Goal: Contribute content: Contribute content

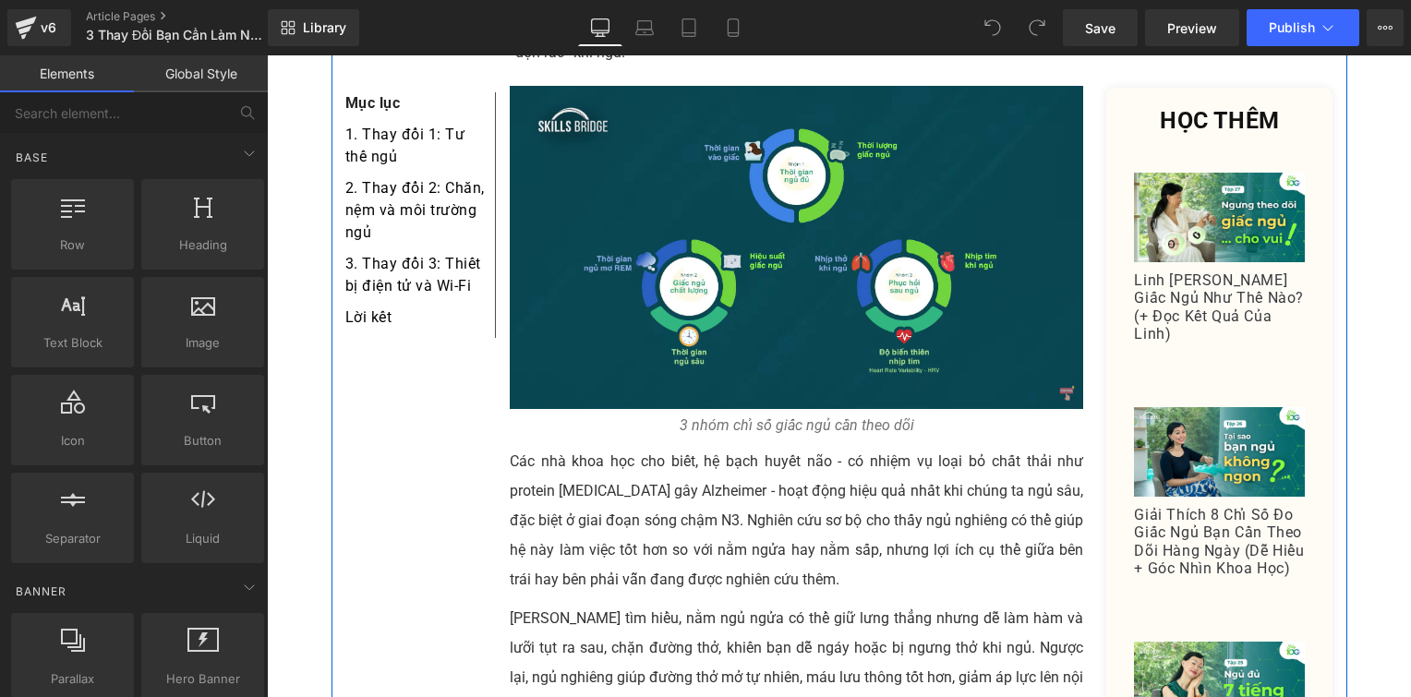
scroll to position [1411, 0]
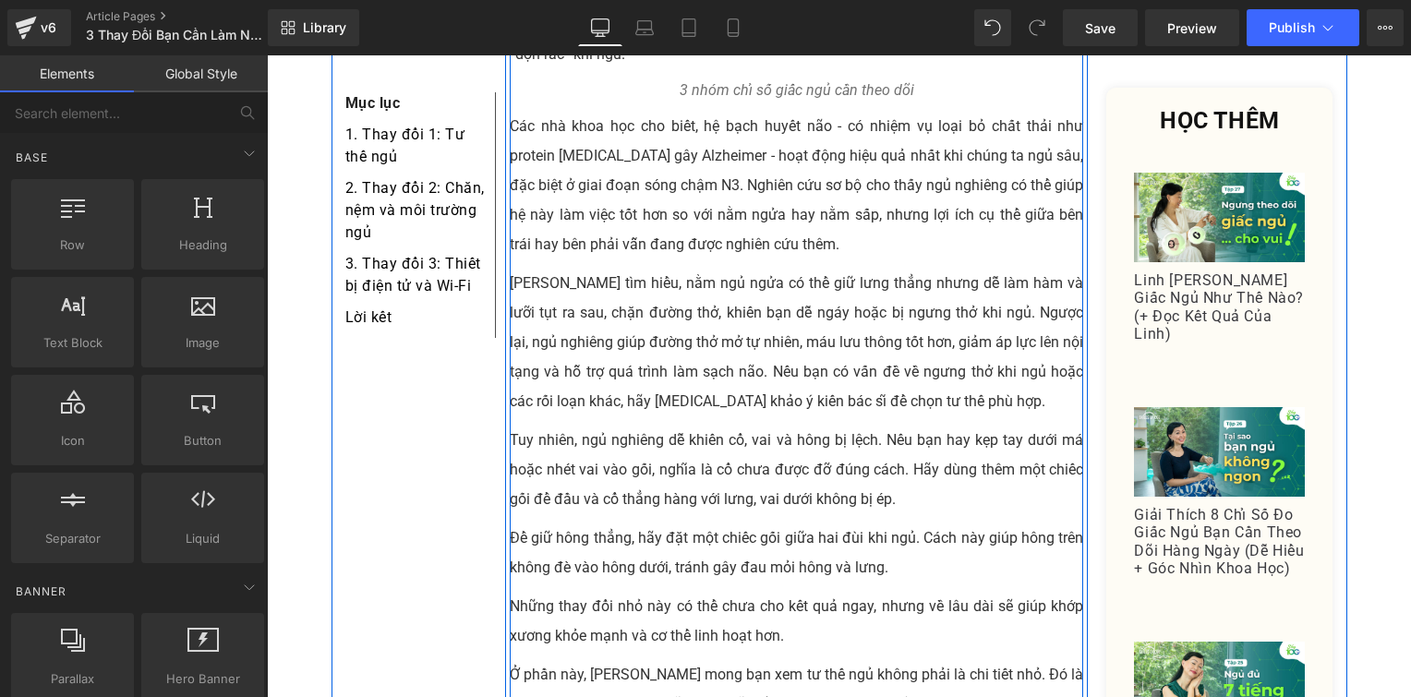
drag, startPoint x: 709, startPoint y: 448, endPoint x: 818, endPoint y: 53, distance: 410.0
click at [818, 53] on div "You are previewing how the will restyle your page. You can not edit Elements in…" at bounding box center [705, 364] width 1411 height 729
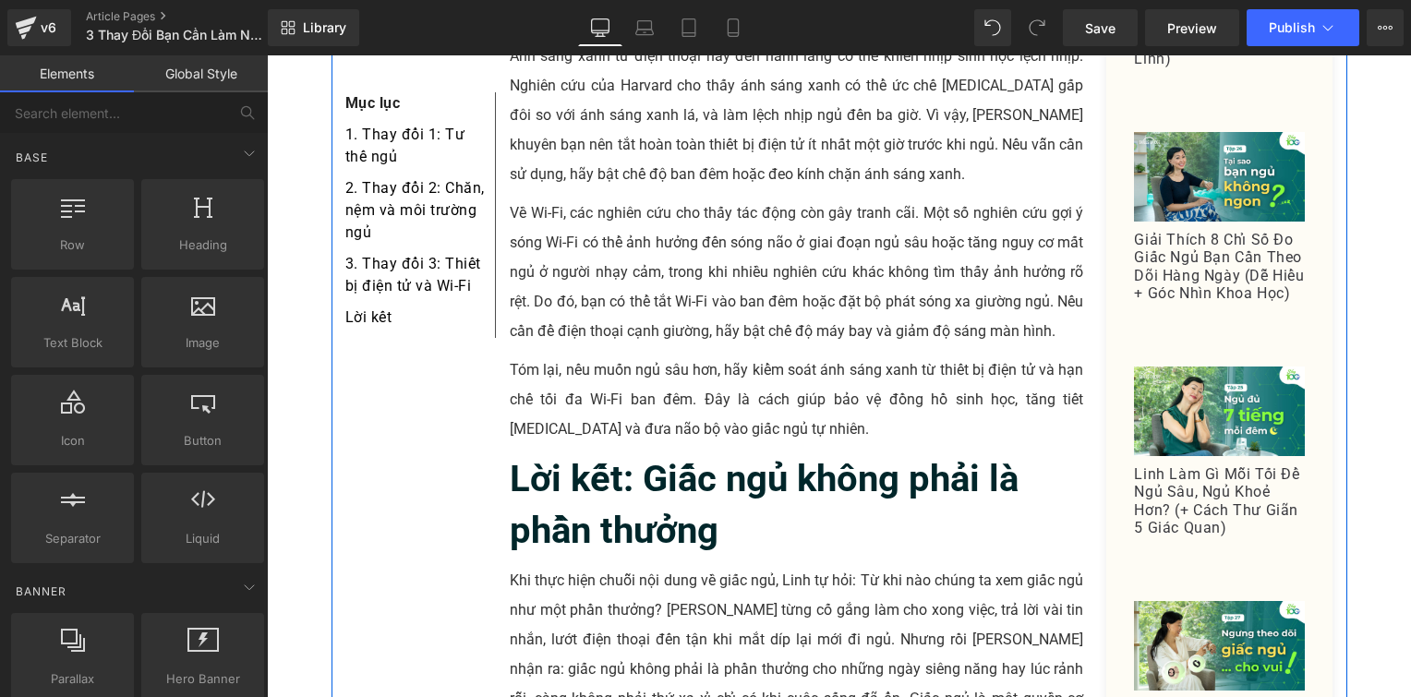
scroll to position [3234, 0]
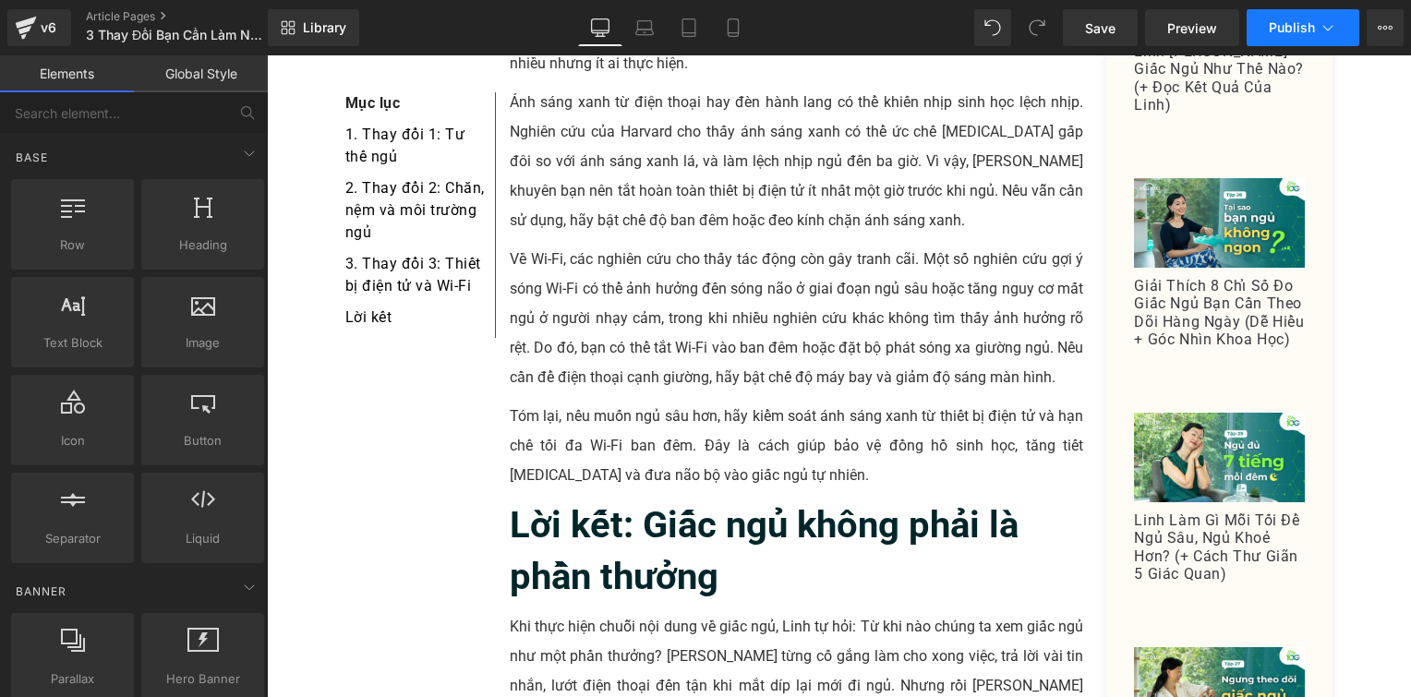
click at [1274, 20] on span "Publish" at bounding box center [1292, 27] width 46 height 15
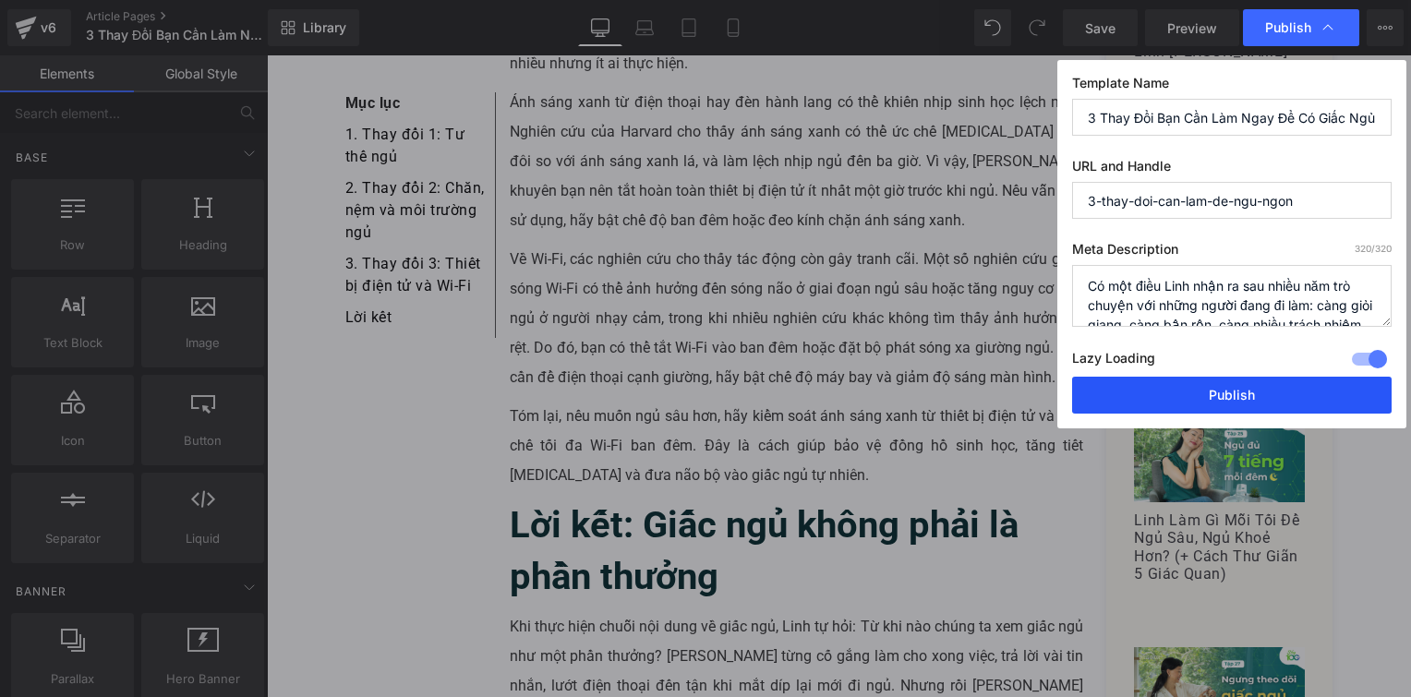
drag, startPoint x: 1185, startPoint y: 380, endPoint x: 531, endPoint y: 589, distance: 686.6
click at [1185, 380] on button "Publish" at bounding box center [1232, 395] width 320 height 37
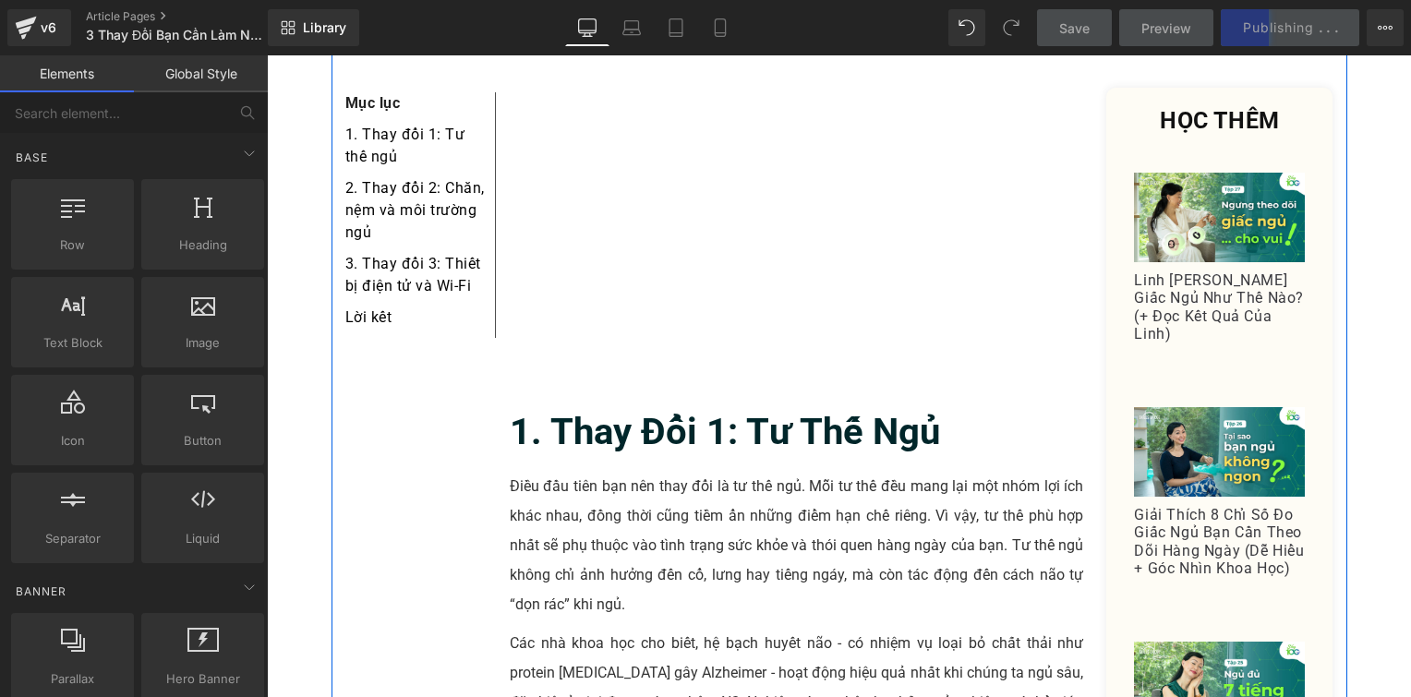
scroll to position [1278, 0]
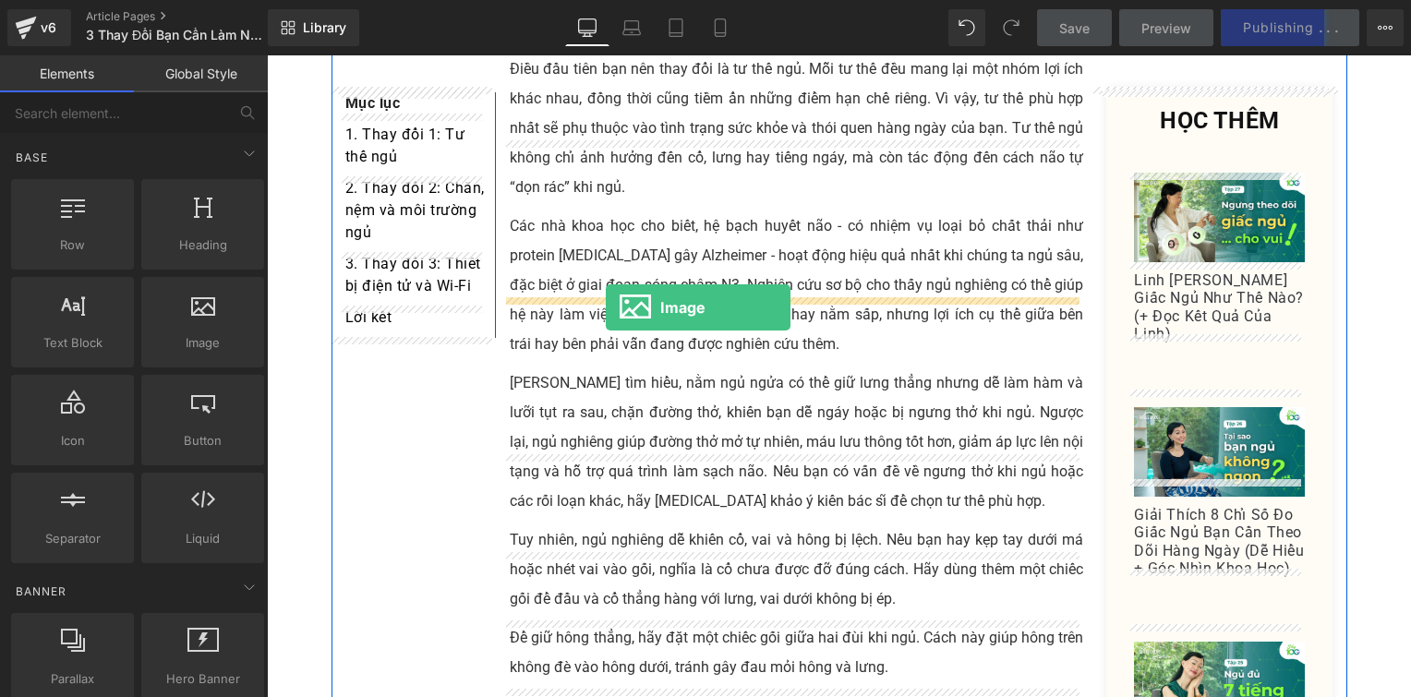
drag, startPoint x: 459, startPoint y: 374, endPoint x: 606, endPoint y: 308, distance: 161.2
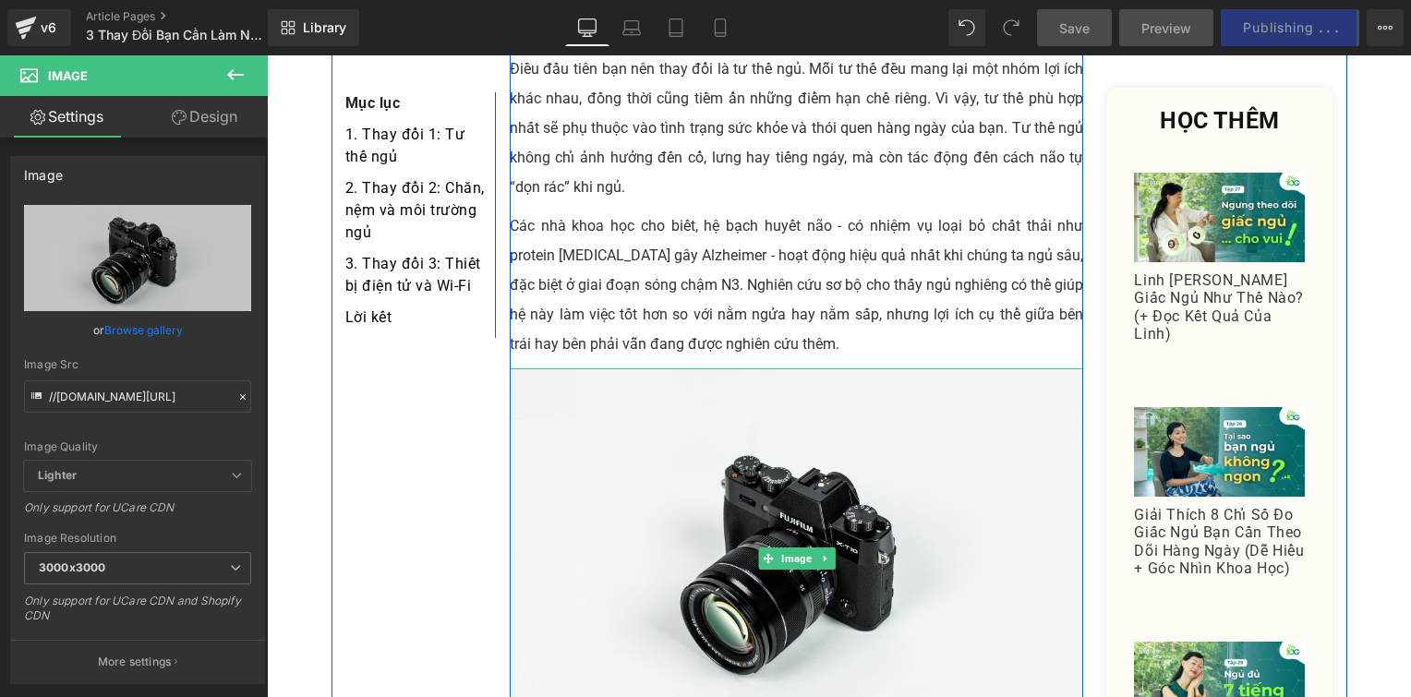
click at [751, 382] on img at bounding box center [797, 558] width 574 height 380
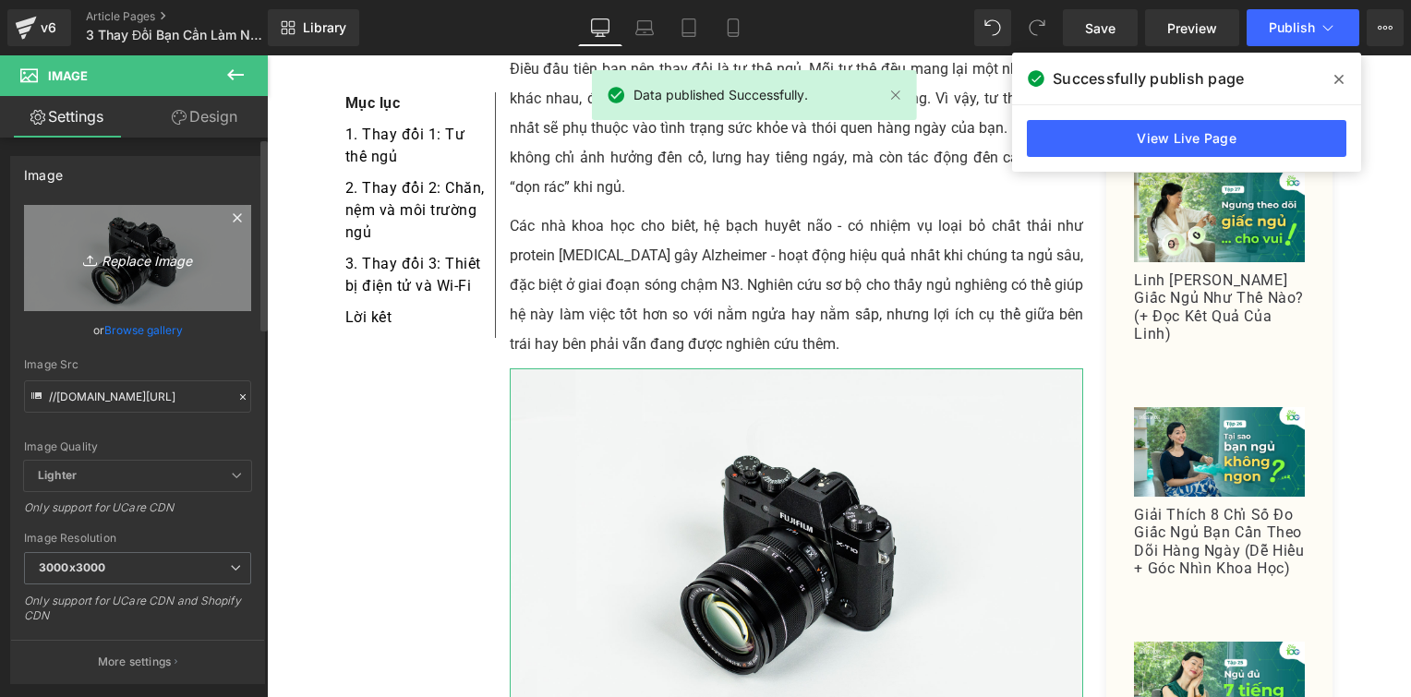
click at [110, 244] on link "Replace Image" at bounding box center [137, 258] width 227 height 106
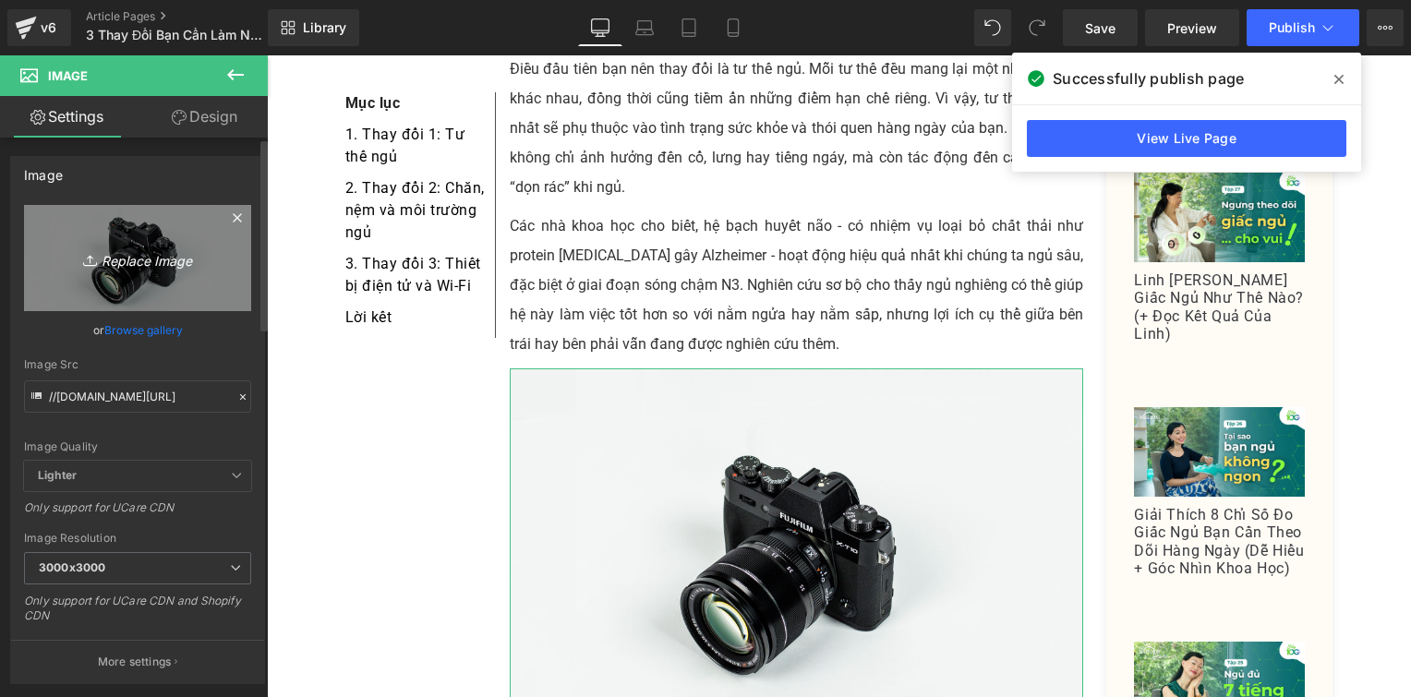
type input "C:\fakepath\Screenshot [DATE] 165333.png"
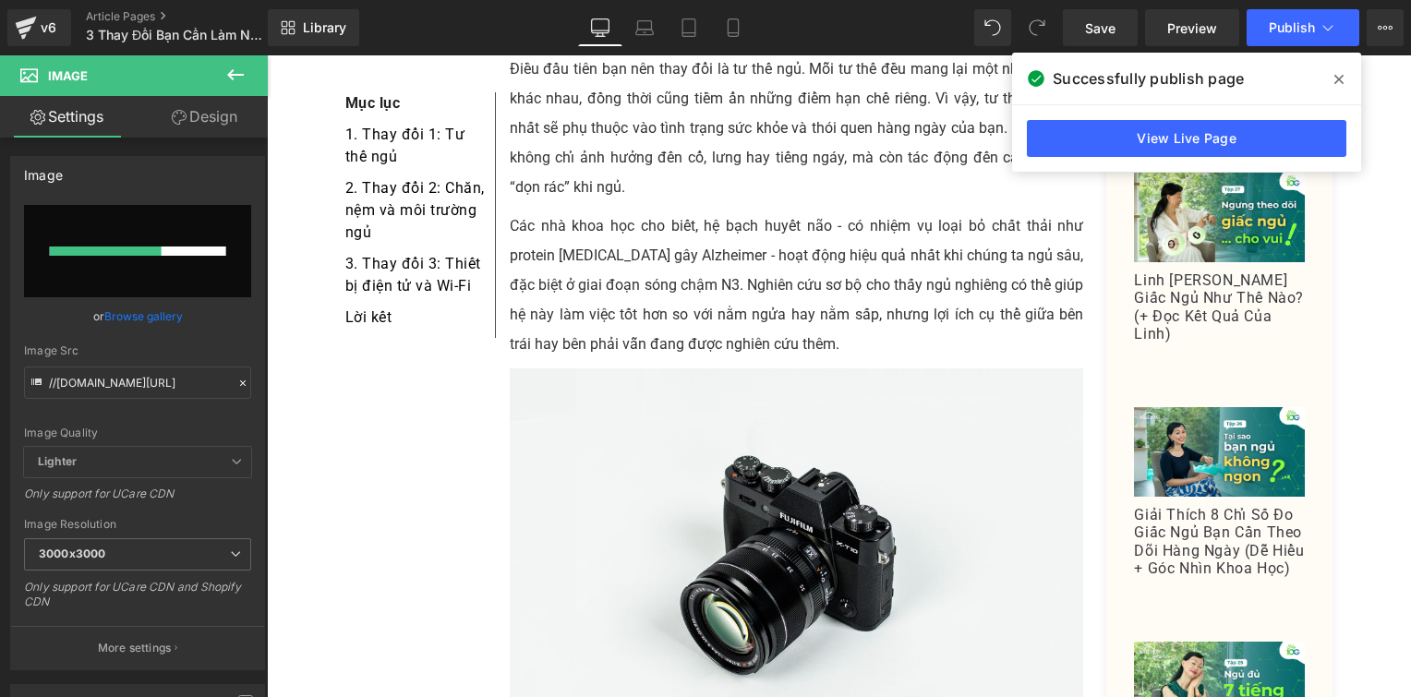
click at [1339, 74] on icon at bounding box center [1339, 79] width 9 height 15
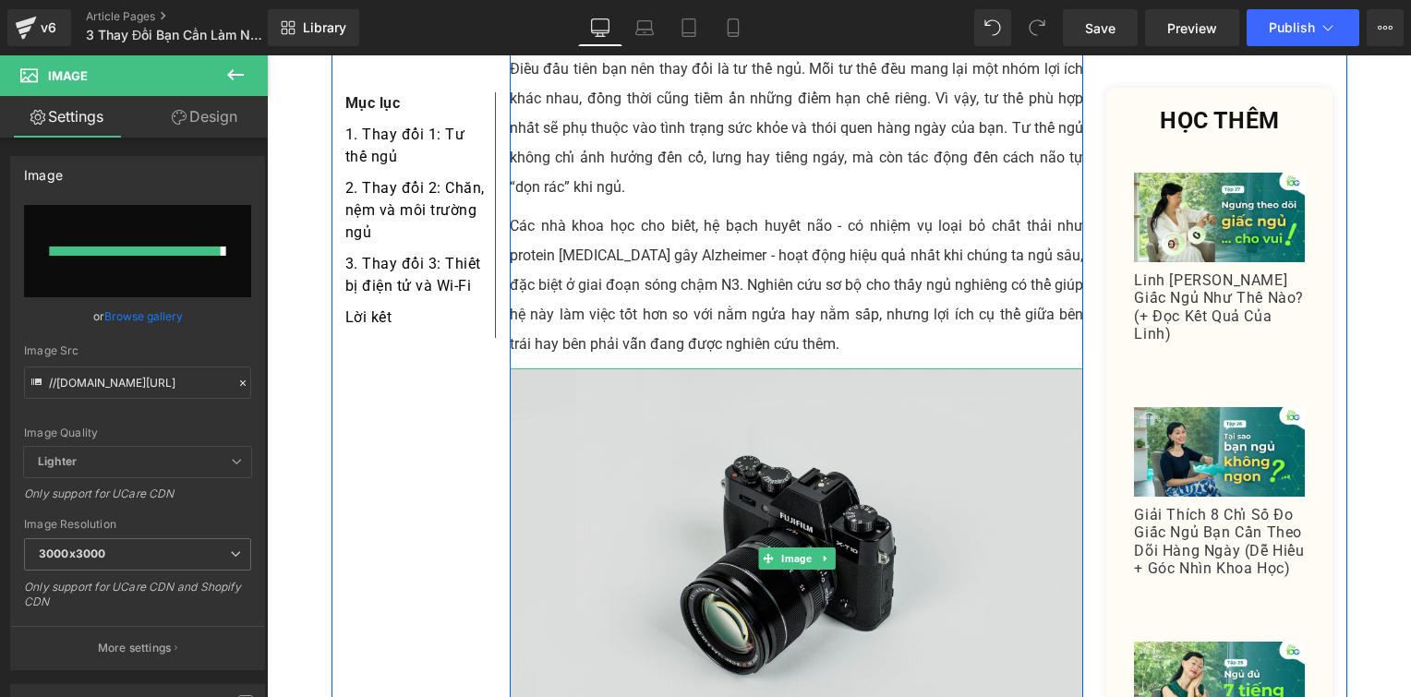
type input "[URL][DOMAIN_NAME]"
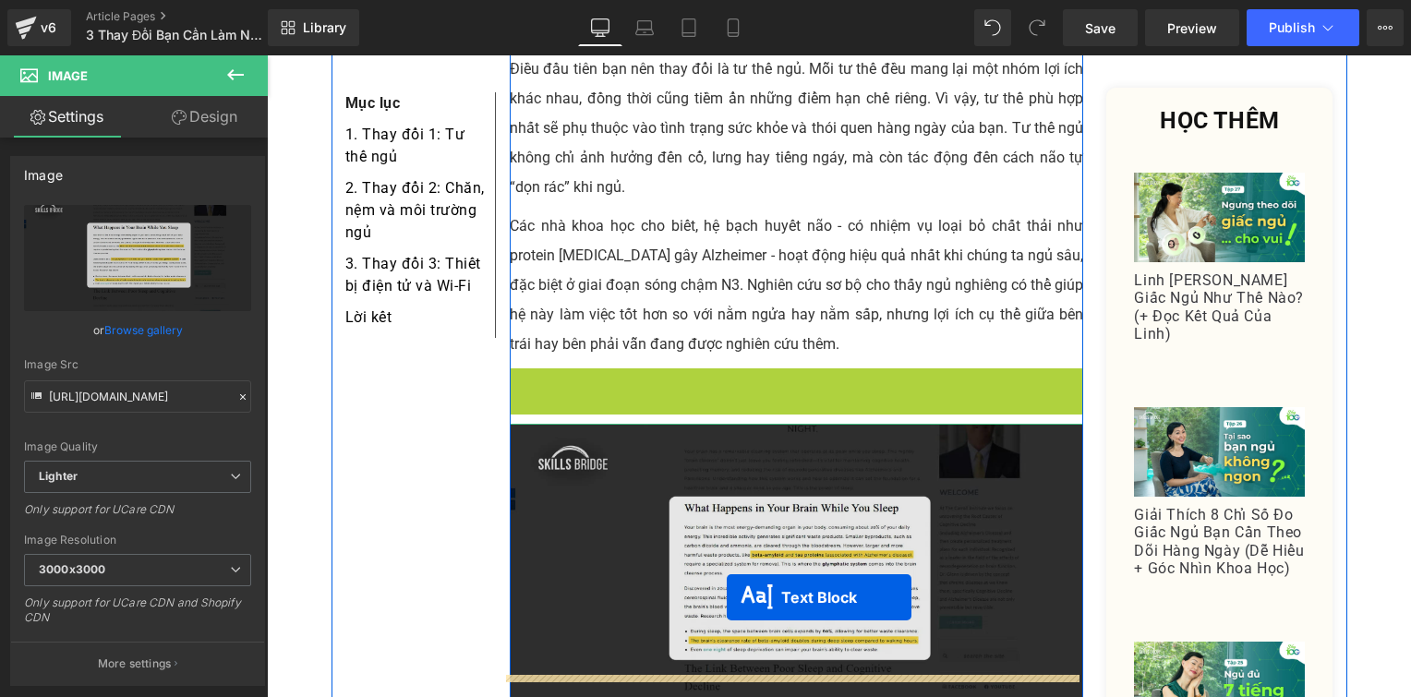
drag, startPoint x: 739, startPoint y: 369, endPoint x: 727, endPoint y: 598, distance: 228.4
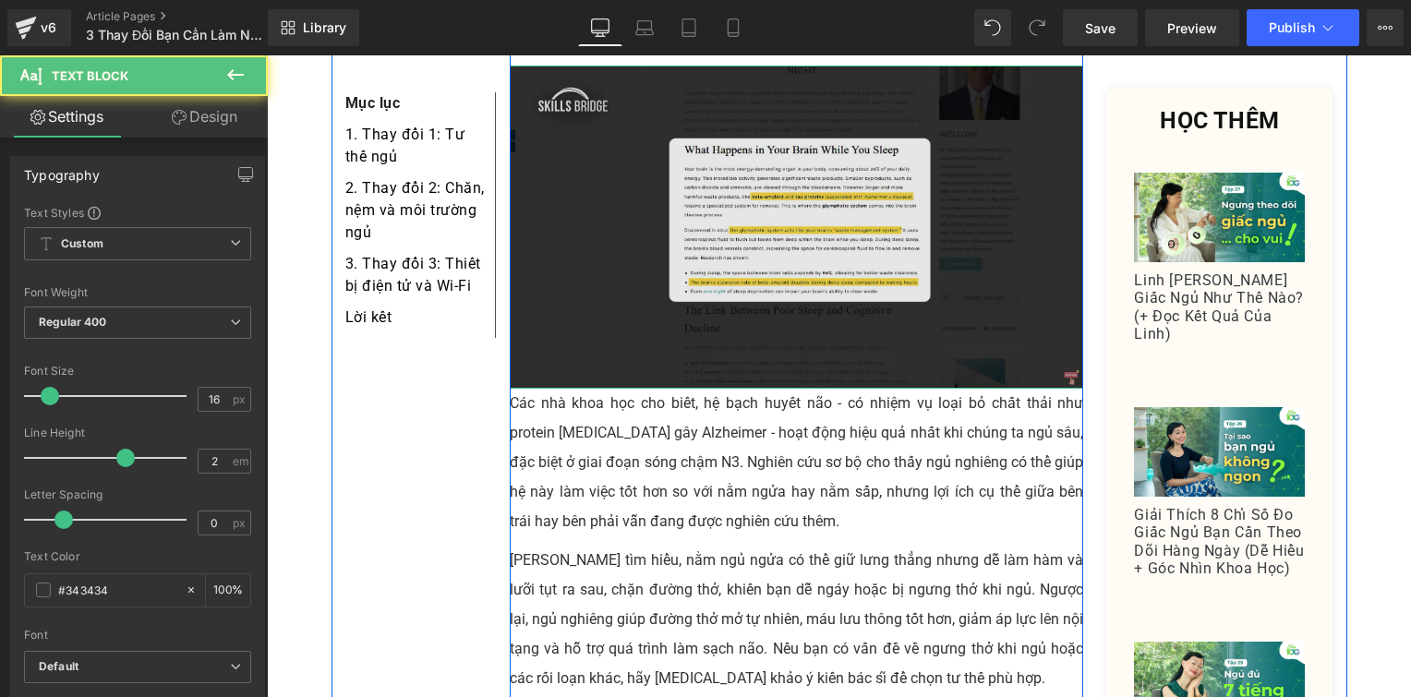
scroll to position [1580, 0]
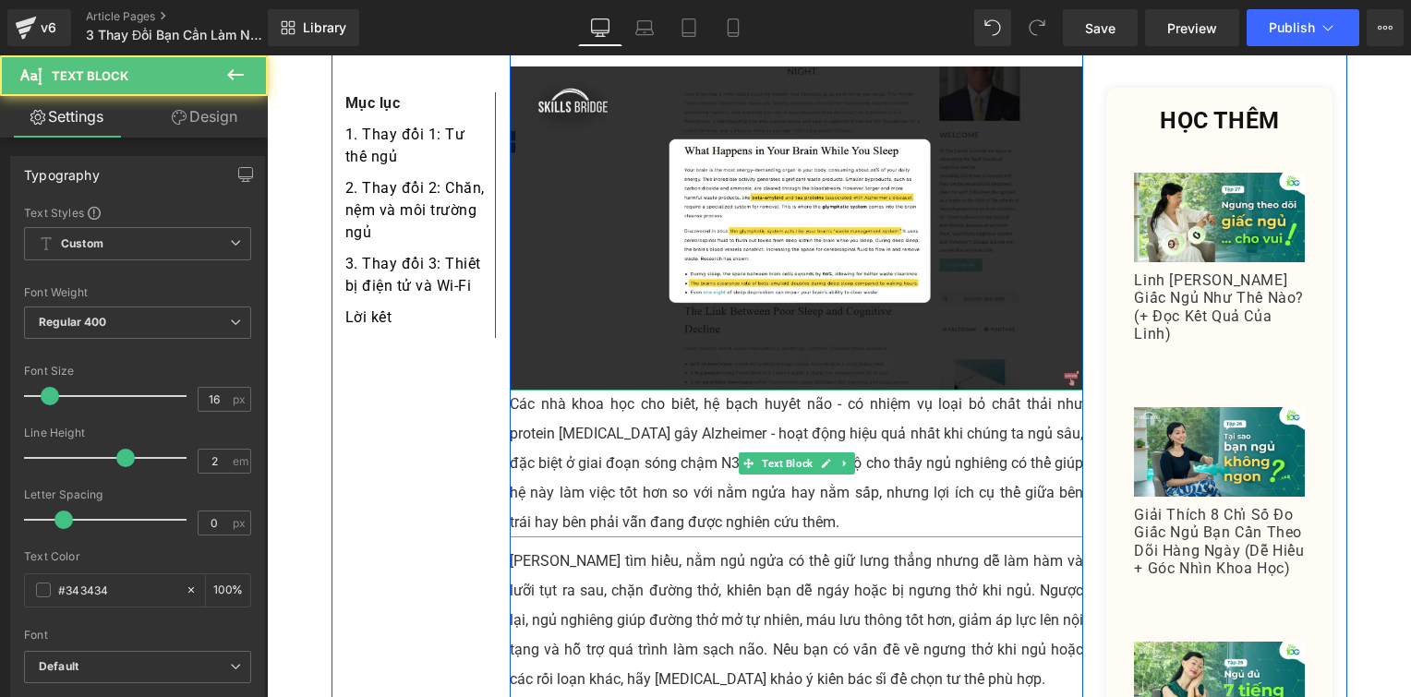
click at [715, 407] on p "Các nhà khoa học cho biết, hệ bạch huyết não - có nhiệm vụ loại bỏ chất thải nh…" at bounding box center [797, 464] width 574 height 148
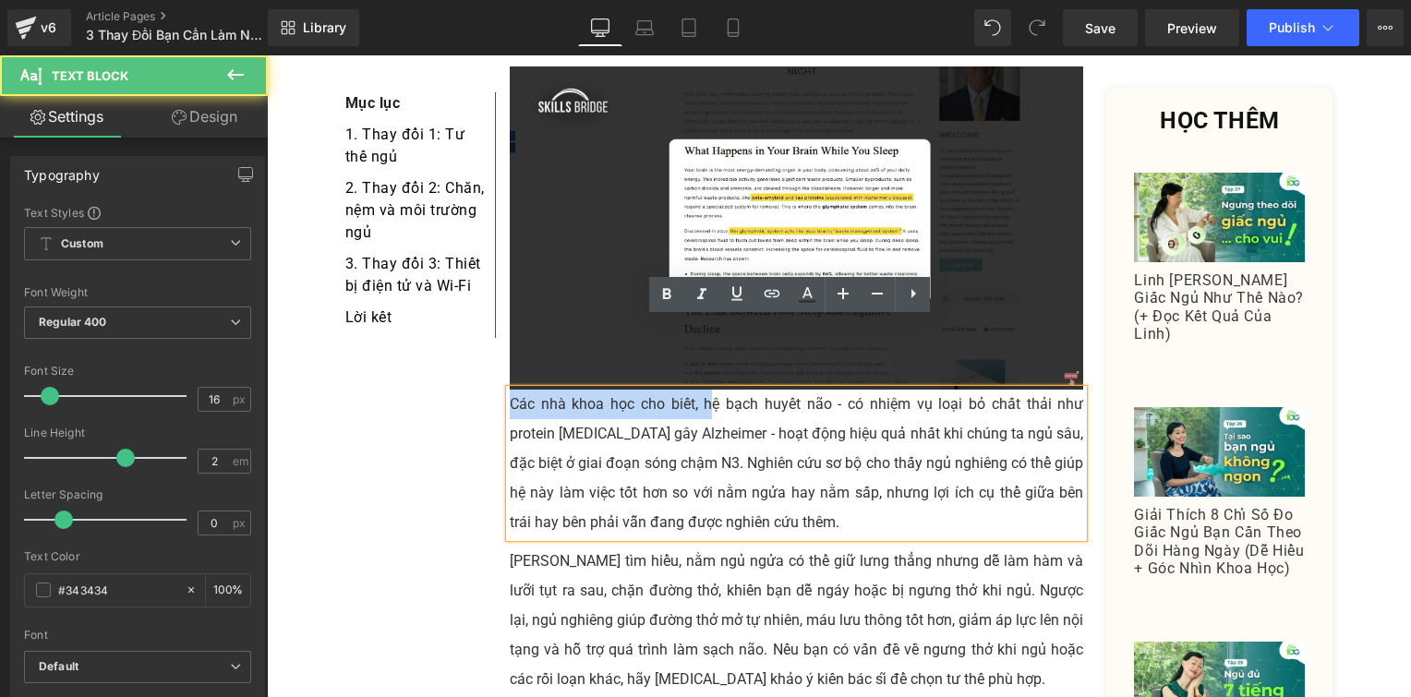
drag, startPoint x: 705, startPoint y: 333, endPoint x: 482, endPoint y: 339, distance: 222.6
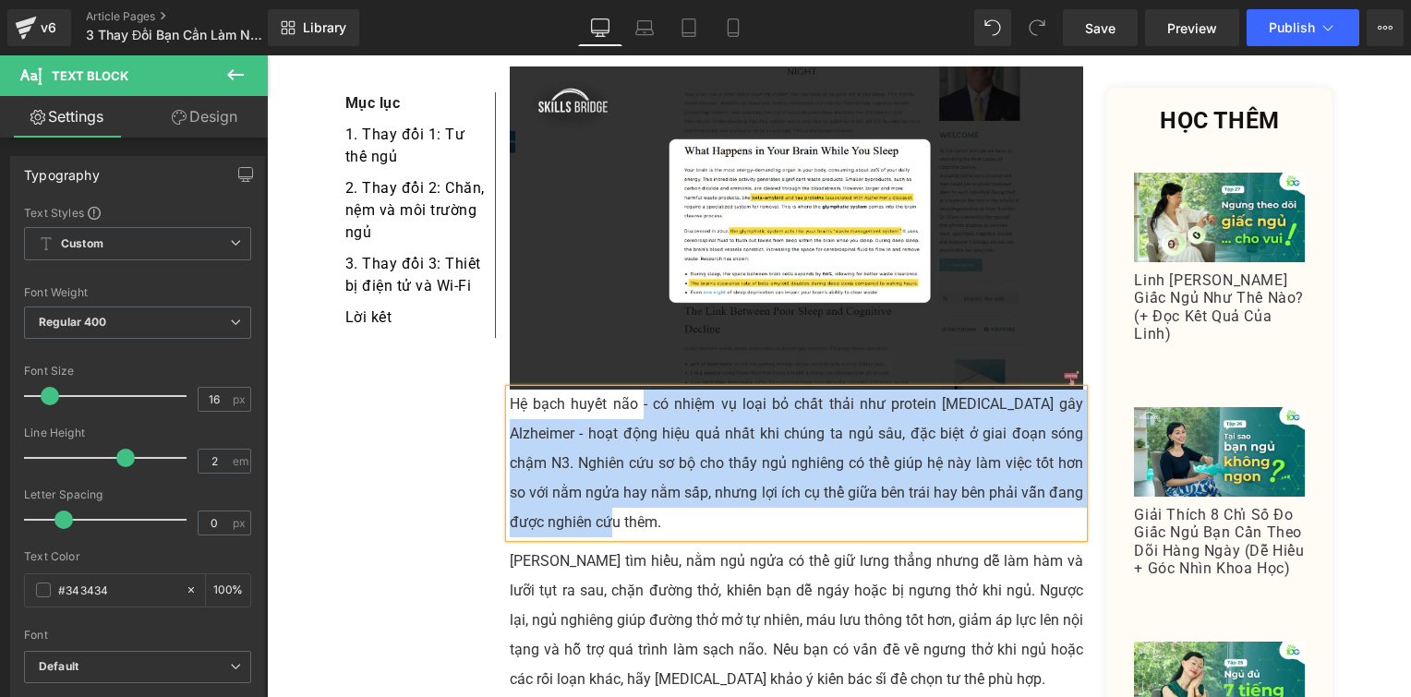
drag, startPoint x: 633, startPoint y: 331, endPoint x: 1077, endPoint y: 336, distance: 444.3
click at [1077, 390] on div "Hệ bạch huyết não - có nhiệm vụ loại bỏ chất thải như protein [MEDICAL_DATA] gâ…" at bounding box center [797, 464] width 574 height 148
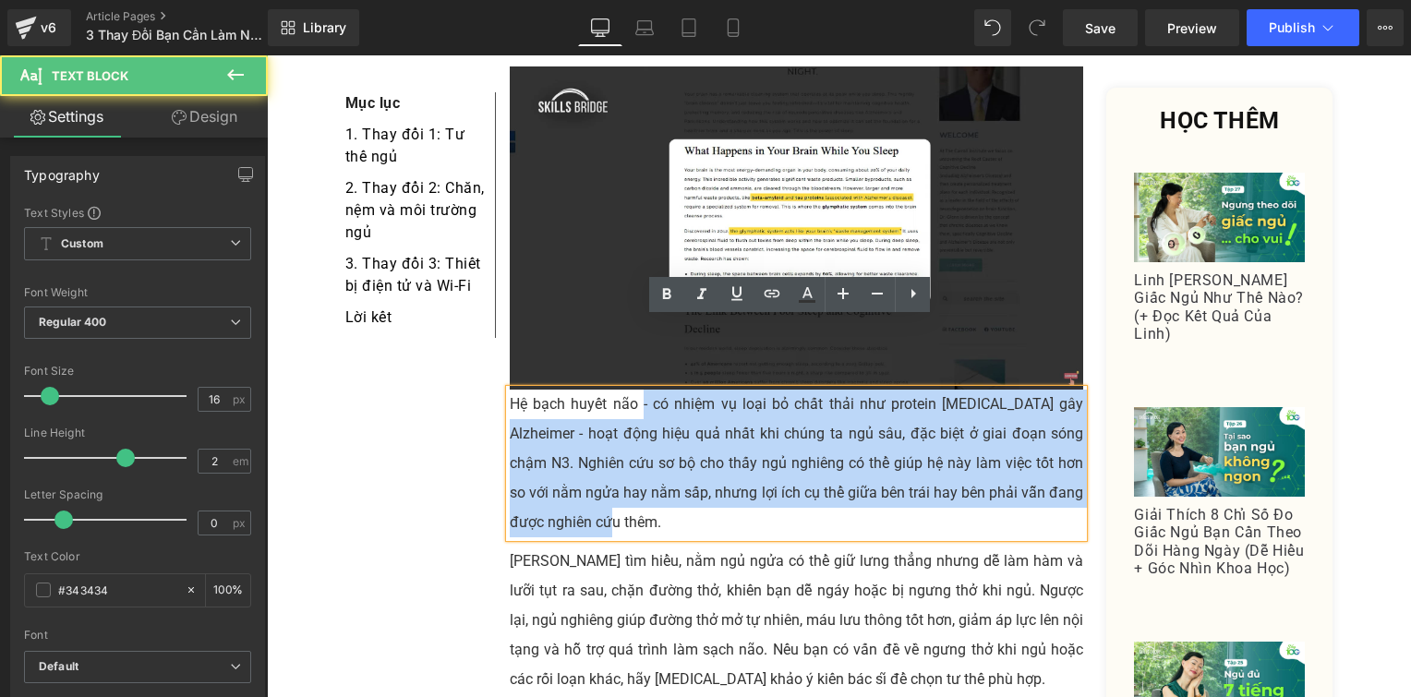
click at [1077, 390] on div "Hệ bạch huyết não - có nhiệm vụ loại bỏ chất thải như protein [MEDICAL_DATA] gâ…" at bounding box center [797, 464] width 574 height 148
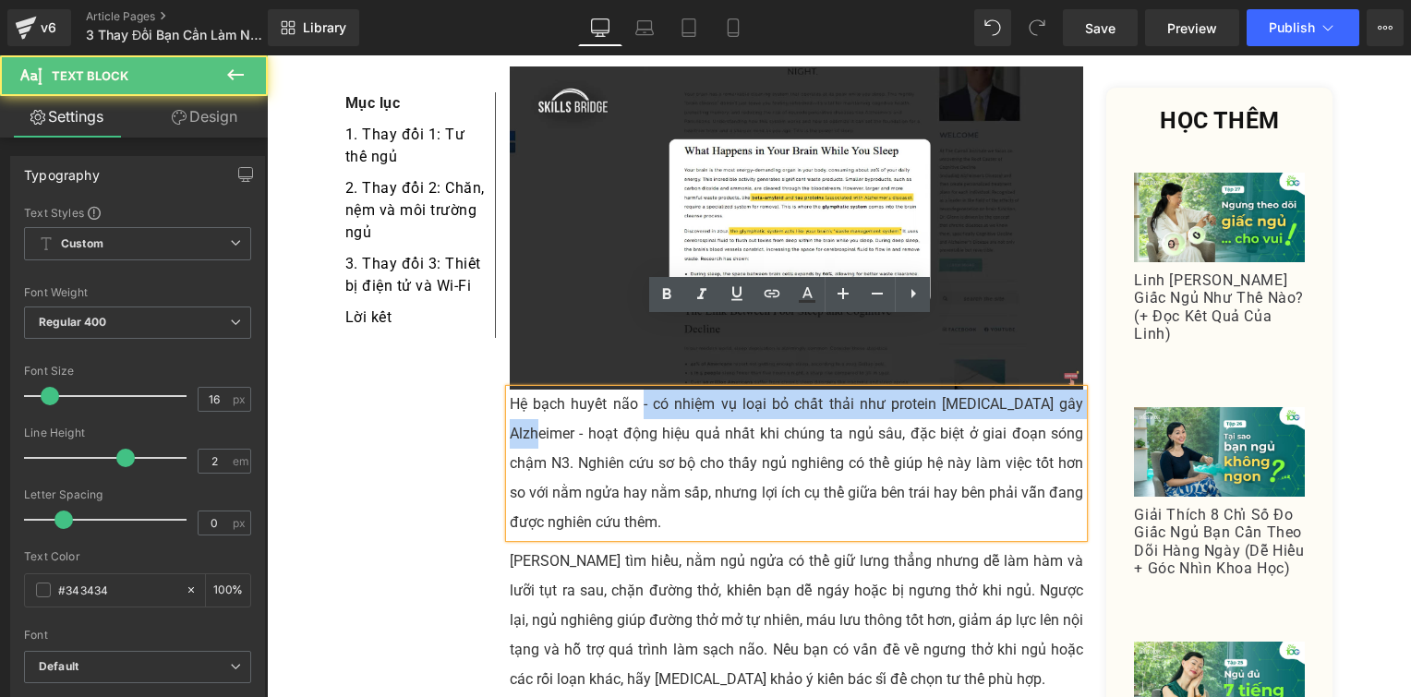
click at [1075, 390] on p "Hệ bạch huyết não - có nhiệm vụ loại bỏ chất thải như protein [MEDICAL_DATA] gâ…" at bounding box center [797, 464] width 574 height 148
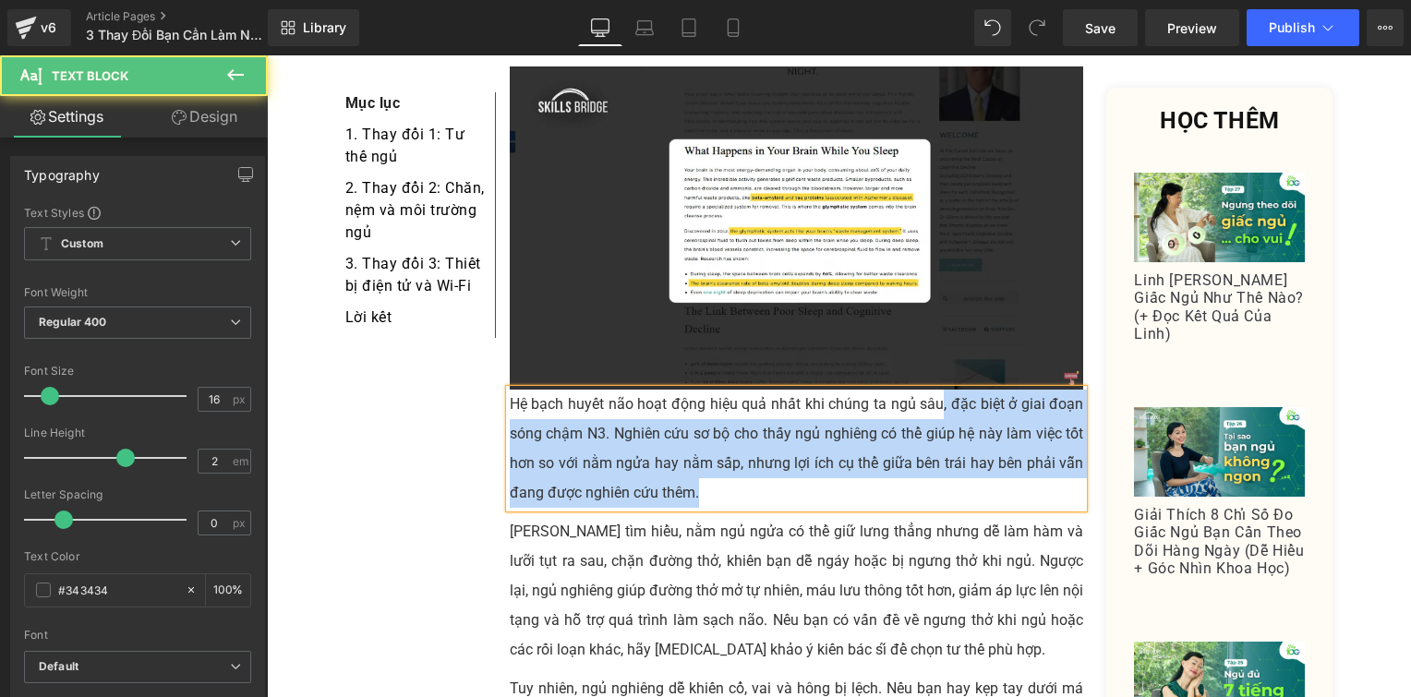
drag, startPoint x: 937, startPoint y: 337, endPoint x: 943, endPoint y: 424, distance: 87.0
click at [943, 424] on p "Hệ bạch huyết não hoạt động hiệu quả nhất khi chúng ta ngủ sâu, đặc biệt ở giai…" at bounding box center [797, 449] width 574 height 118
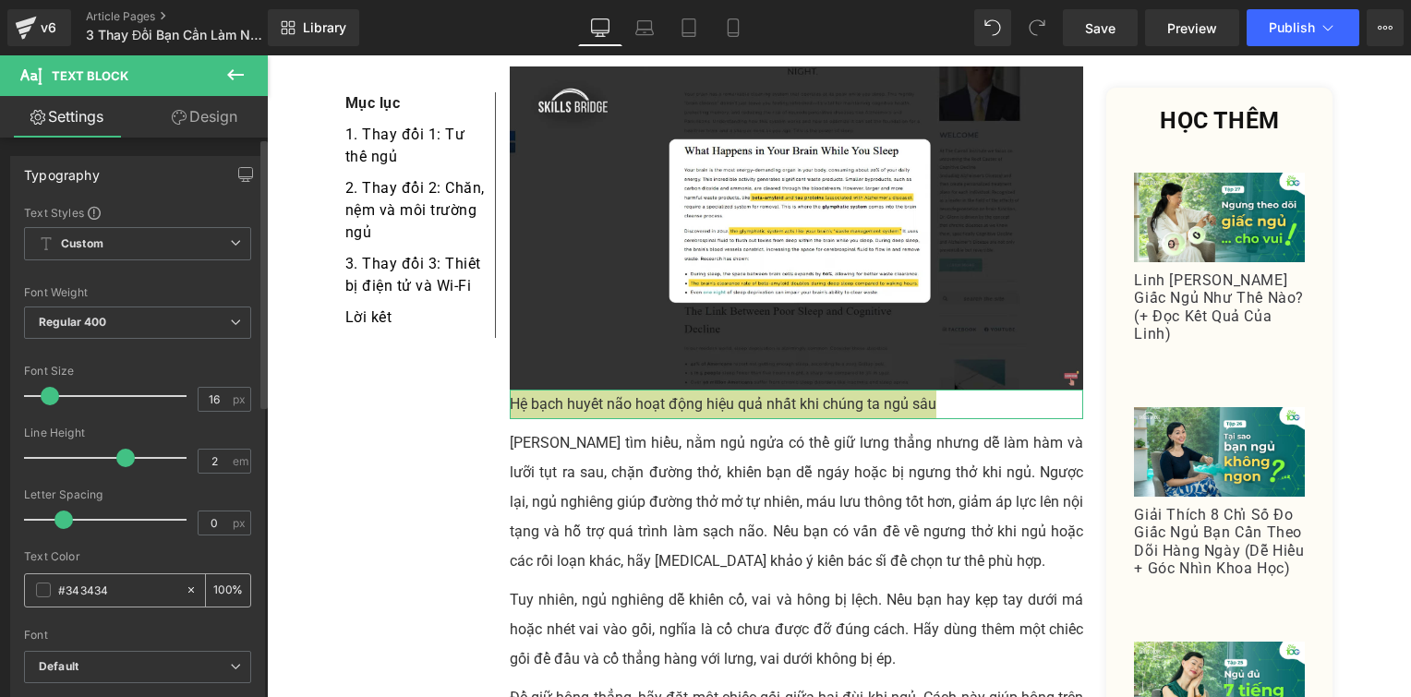
click at [221, 591] on input "100" at bounding box center [222, 590] width 18 height 20
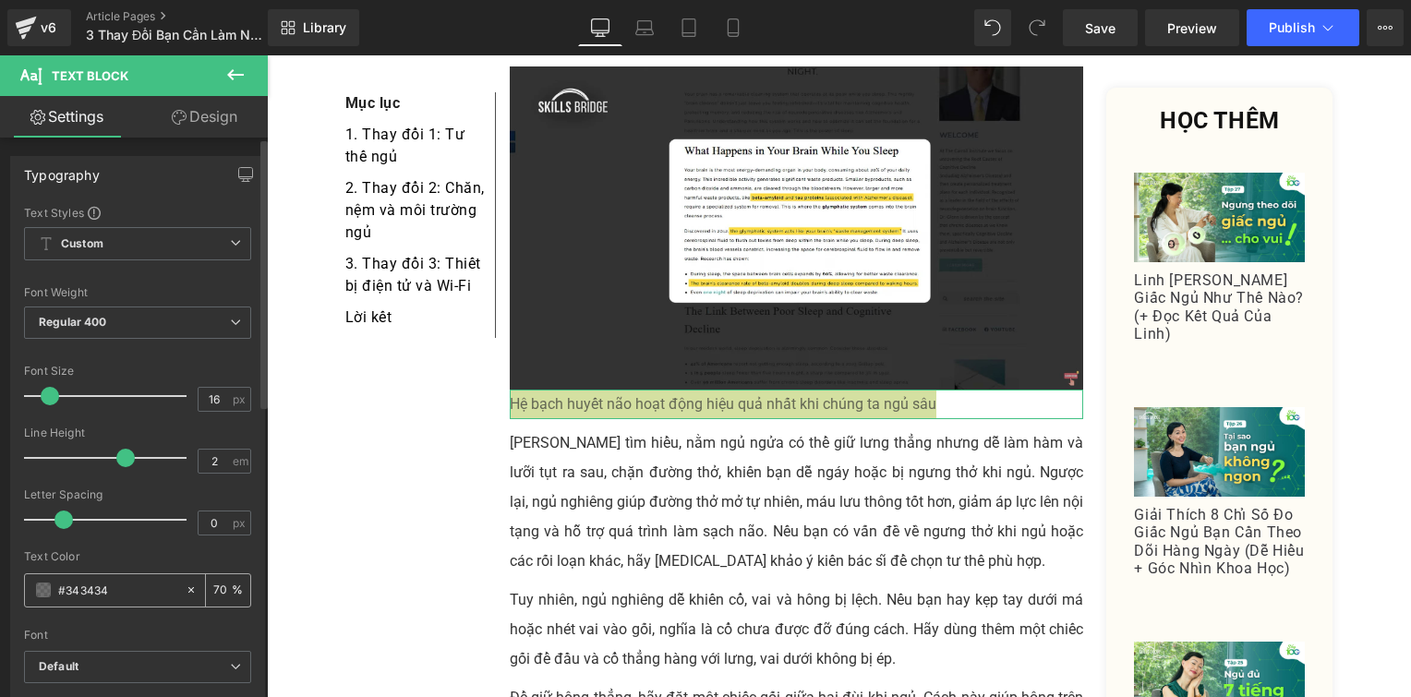
type input "70"
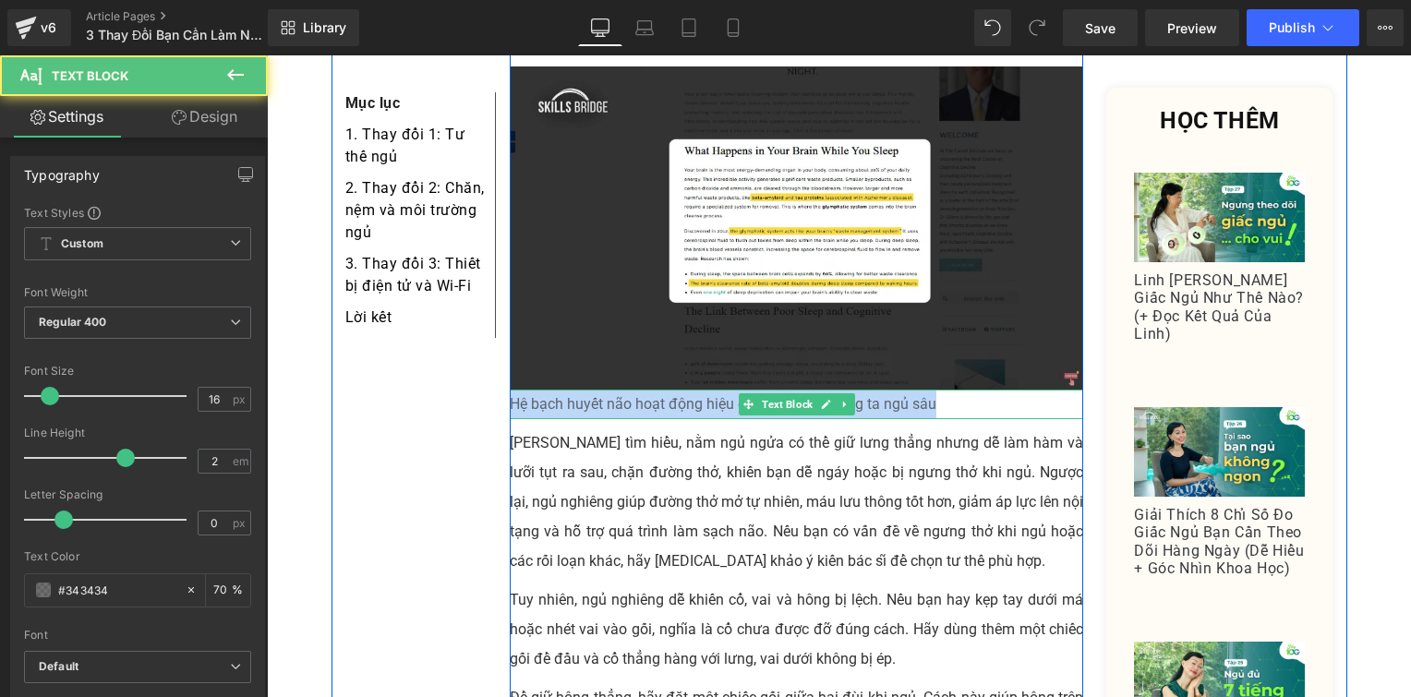
click at [629, 390] on p "Hệ bạch huyết não hoạt động hiệu quả nhất khi chúng ta ngủ sâu" at bounding box center [797, 405] width 574 height 30
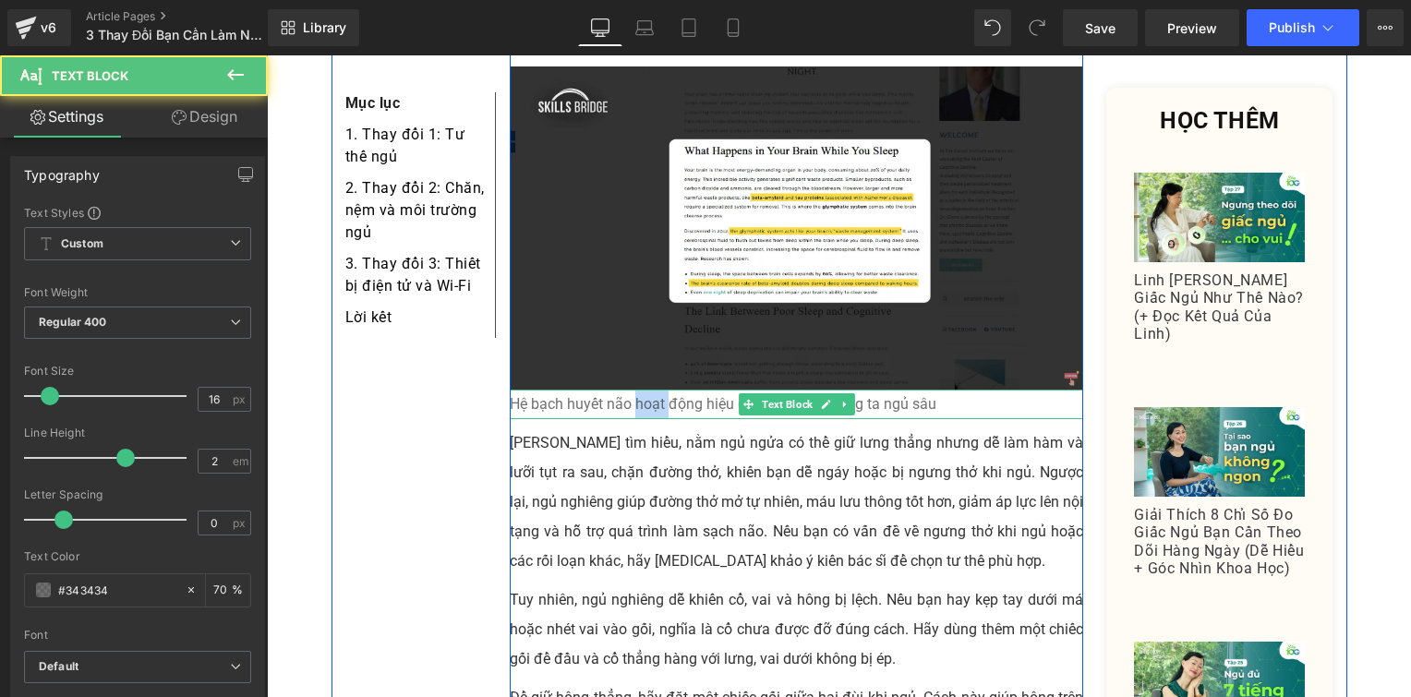
click at [629, 390] on p "Hệ bạch huyết não hoạt động hiệu quả nhất khi chúng ta ngủ sâu" at bounding box center [797, 405] width 574 height 30
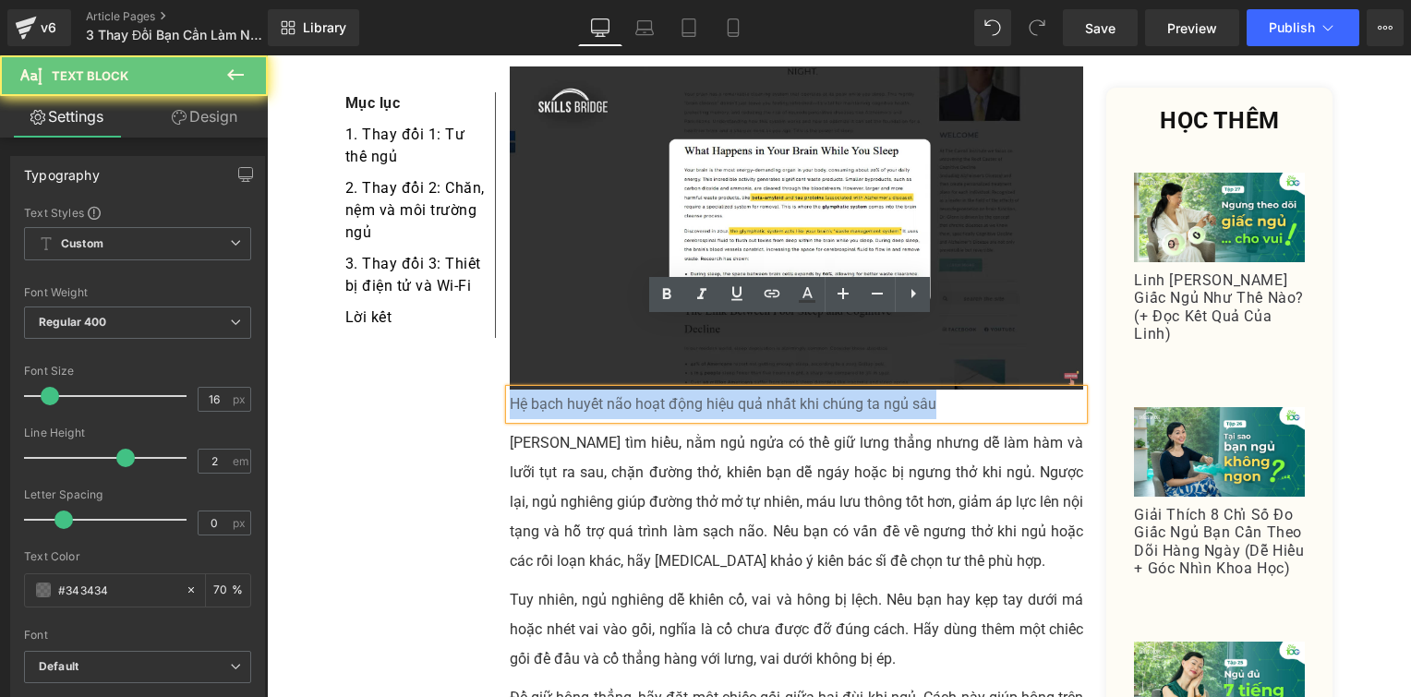
click at [629, 390] on p "Hệ bạch huyết não hoạt động hiệu quả nhất khi chúng ta ngủ sâu" at bounding box center [797, 405] width 574 height 30
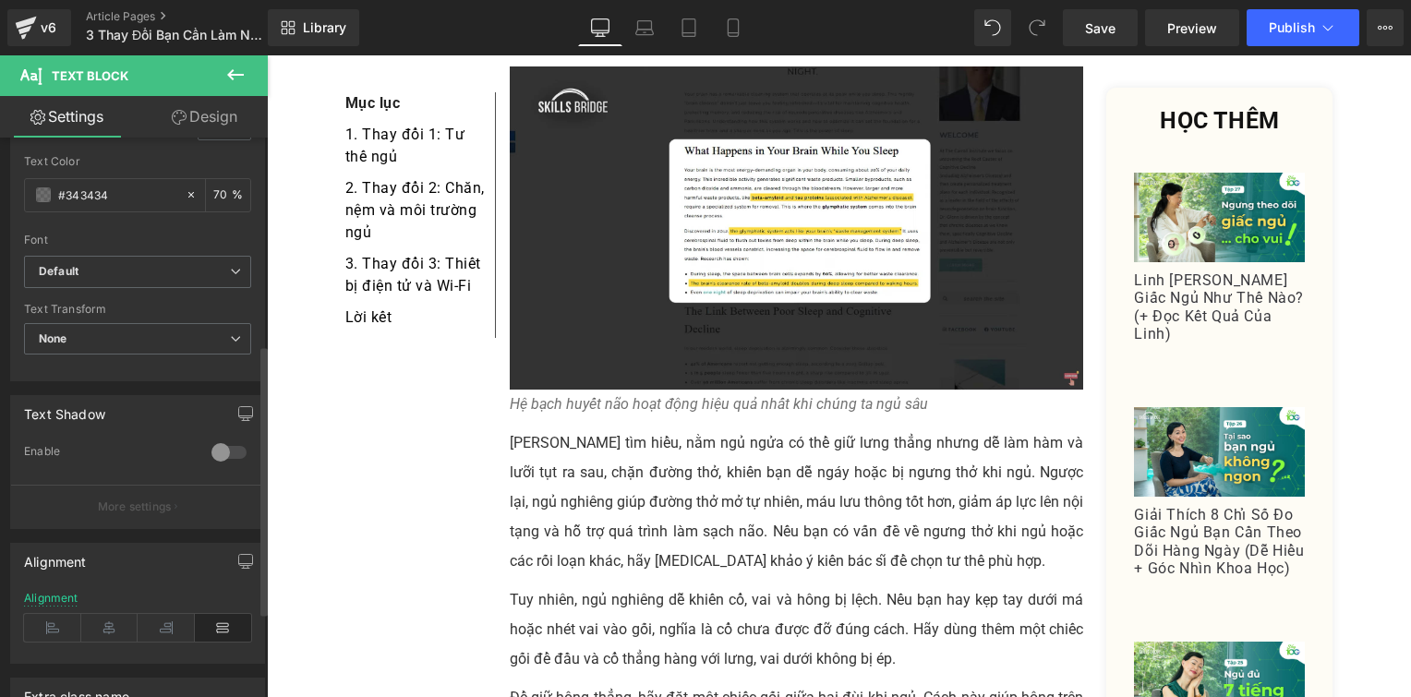
scroll to position [447, 0]
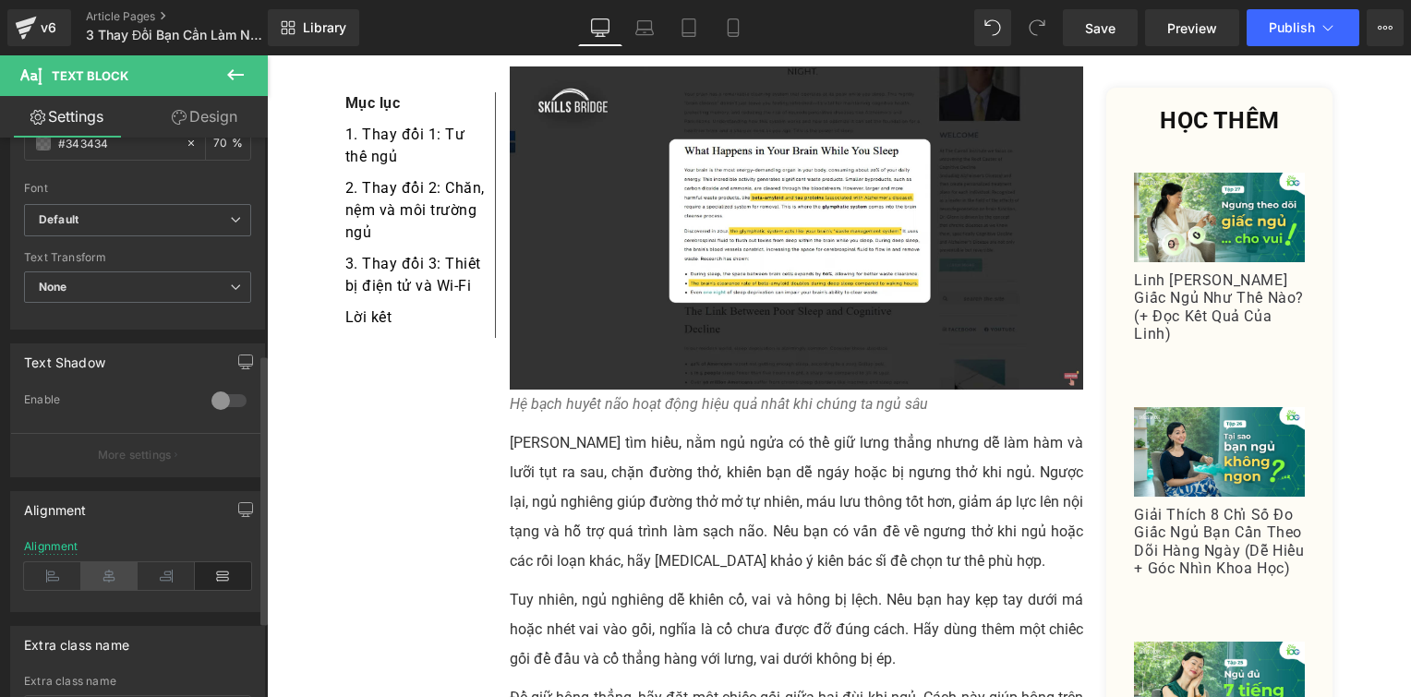
click at [115, 584] on icon at bounding box center [109, 576] width 57 height 28
click at [588, 586] on p "Tuy nhiên, ngủ nghiêng dễ khiến cổ, vai và hông bị lệch. Nếu bạn hay kẹp tay dư…" at bounding box center [797, 630] width 574 height 89
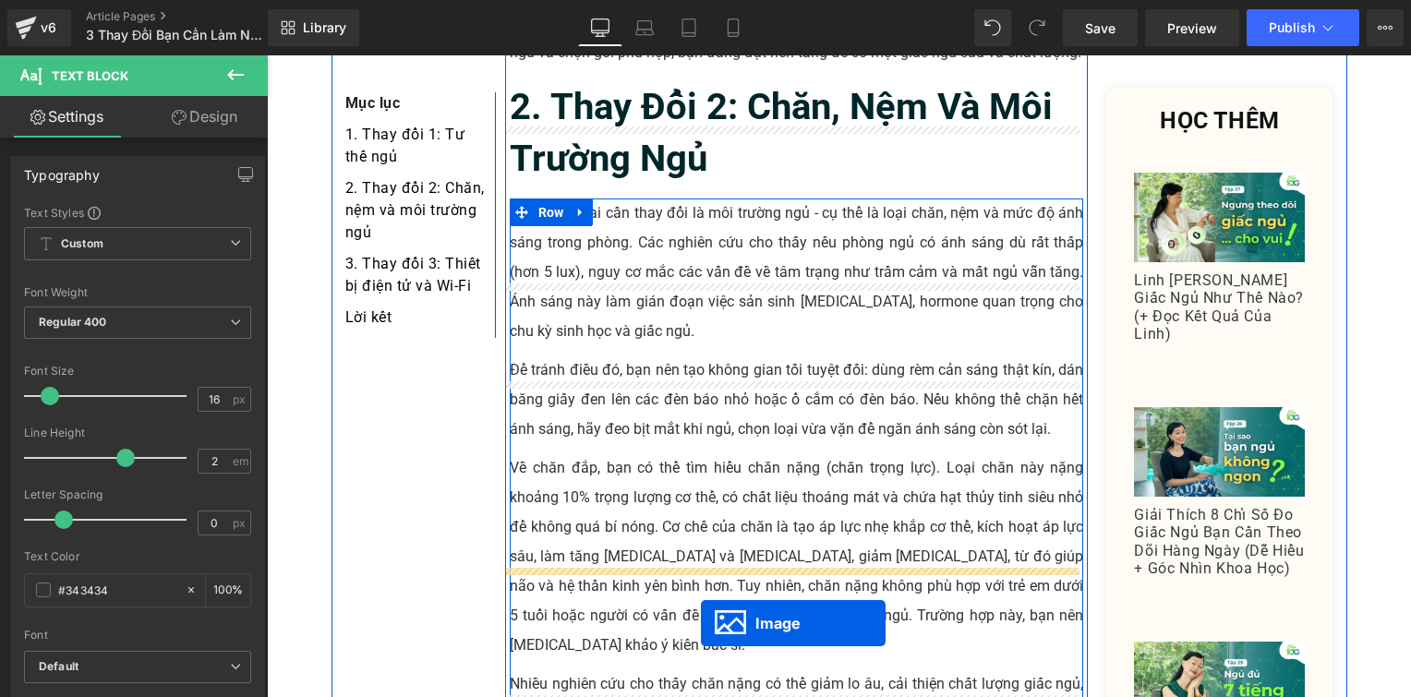
scroll to position [2486, 0]
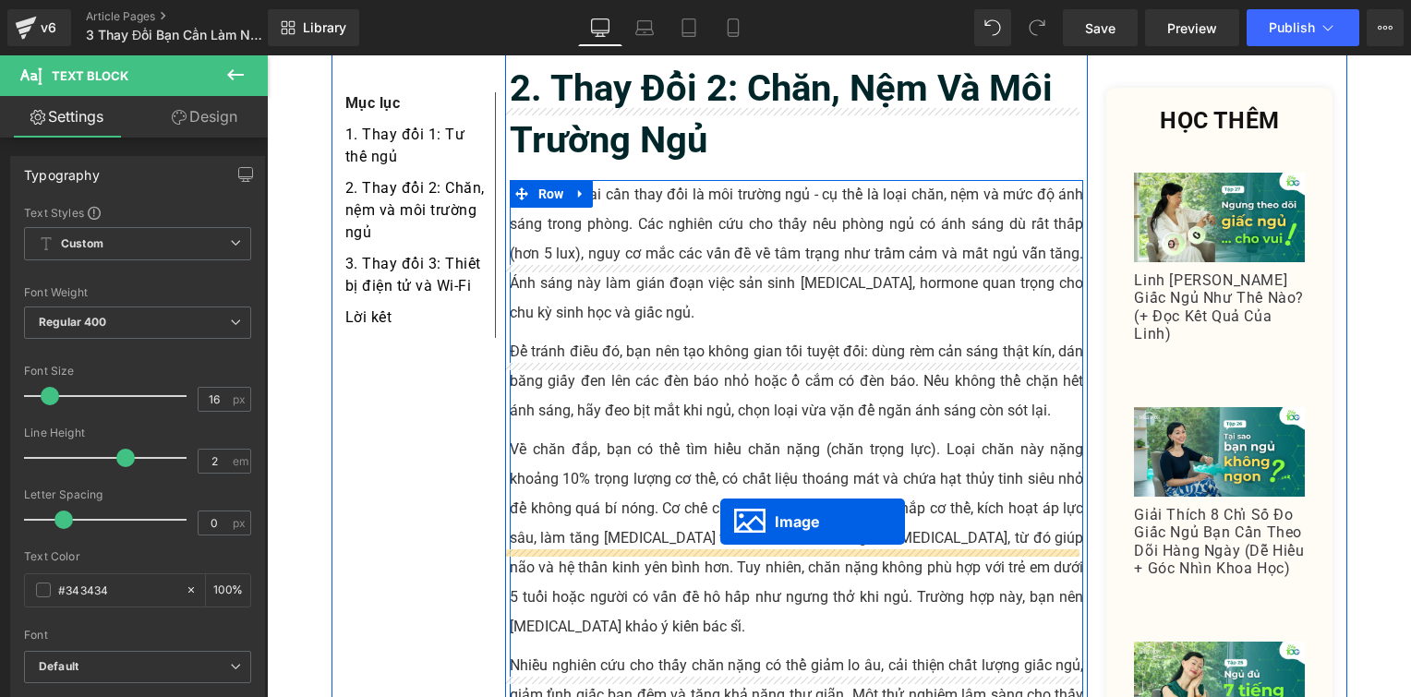
drag, startPoint x: 759, startPoint y: 590, endPoint x: 720, endPoint y: 522, distance: 78.6
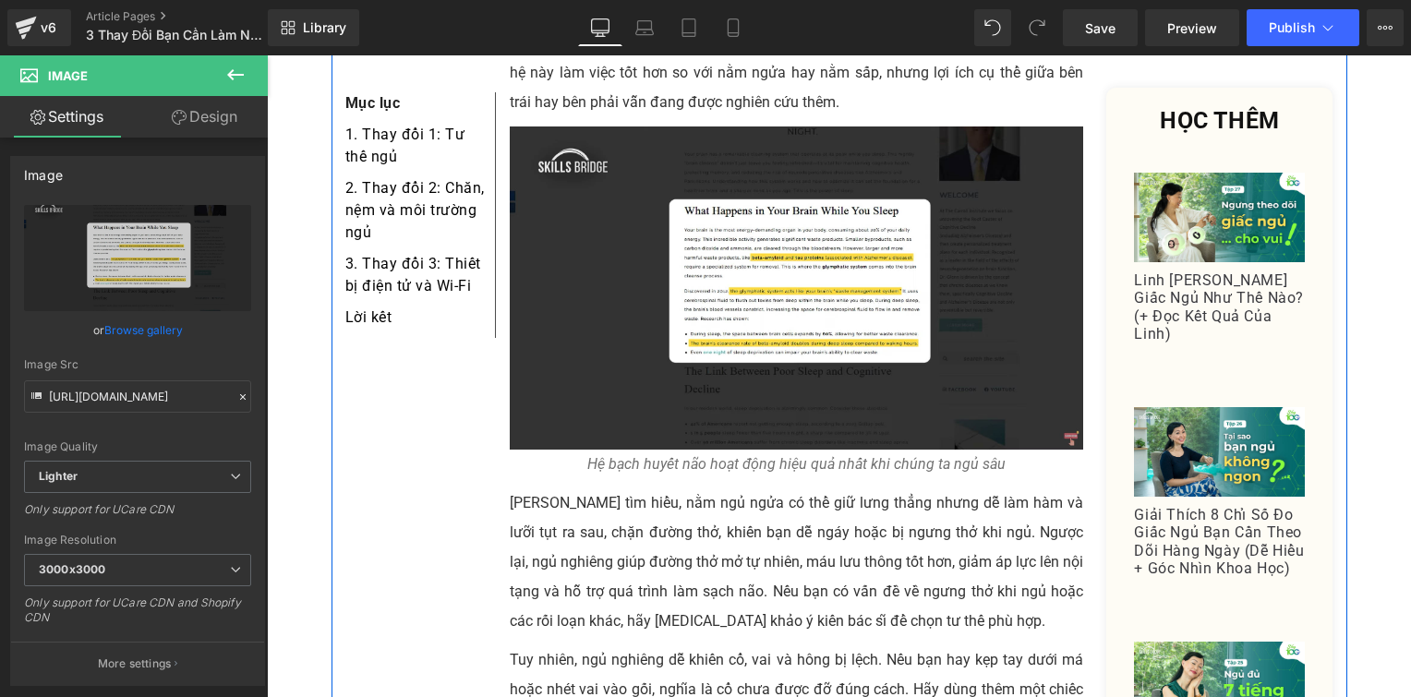
scroll to position [1483, 0]
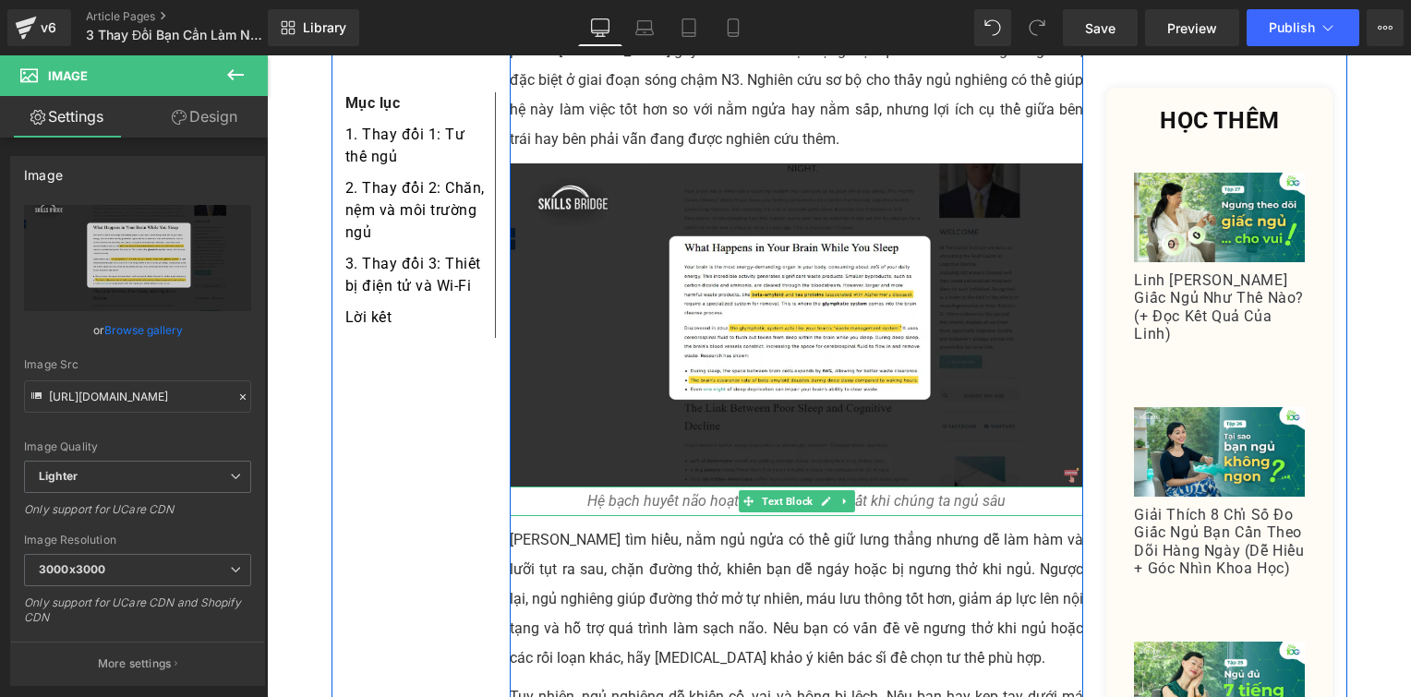
click at [743, 496] on icon at bounding box center [748, 501] width 10 height 11
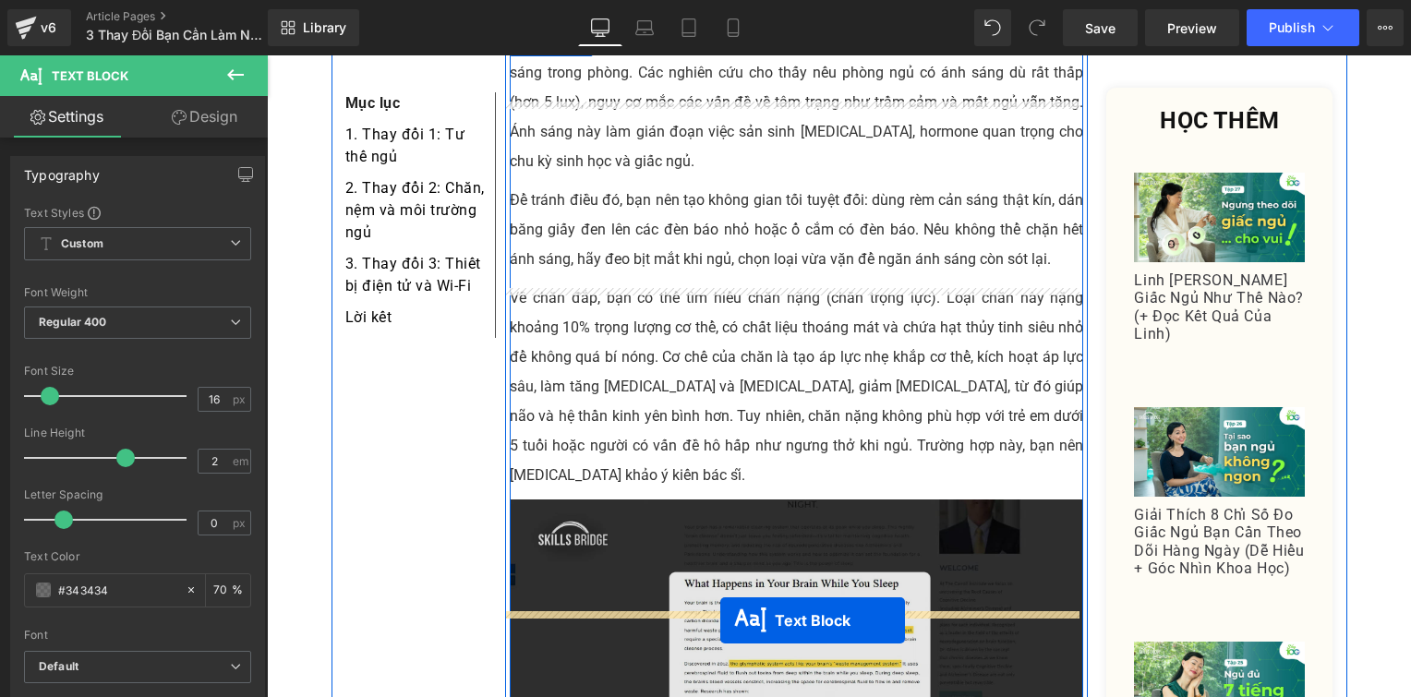
scroll to position [2758, 0]
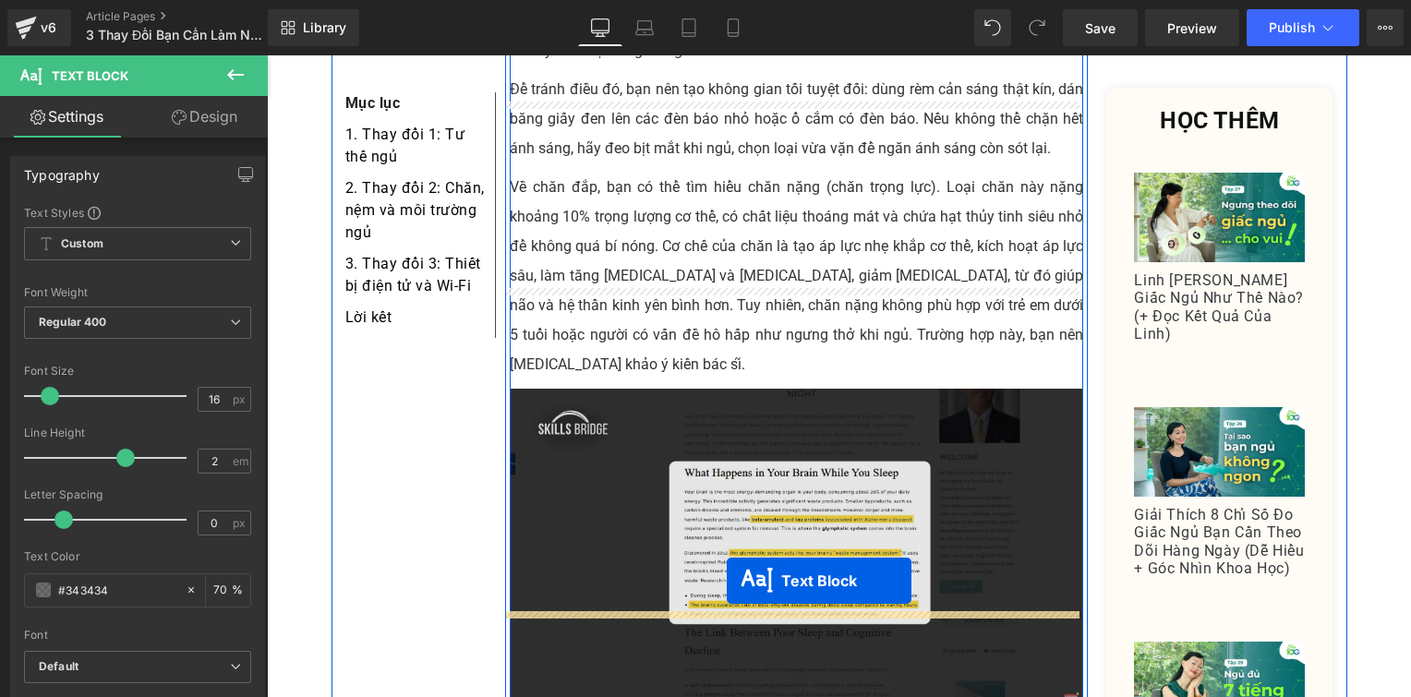
drag, startPoint x: 747, startPoint y: 465, endPoint x: 727, endPoint y: 580, distance: 116.3
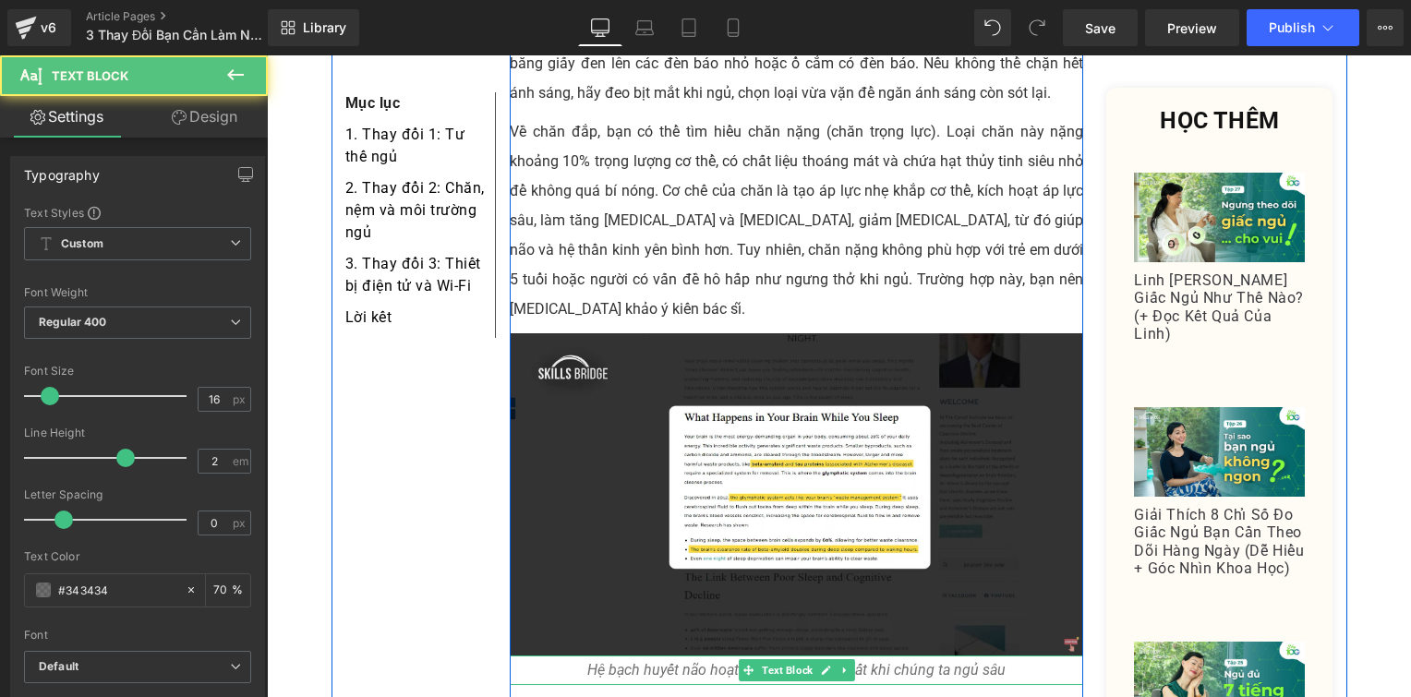
click at [705, 661] on icon "Hệ bạch huyết não hoạt động hiệu quả nhất khi chúng ta ngủ sâu" at bounding box center [796, 670] width 418 height 18
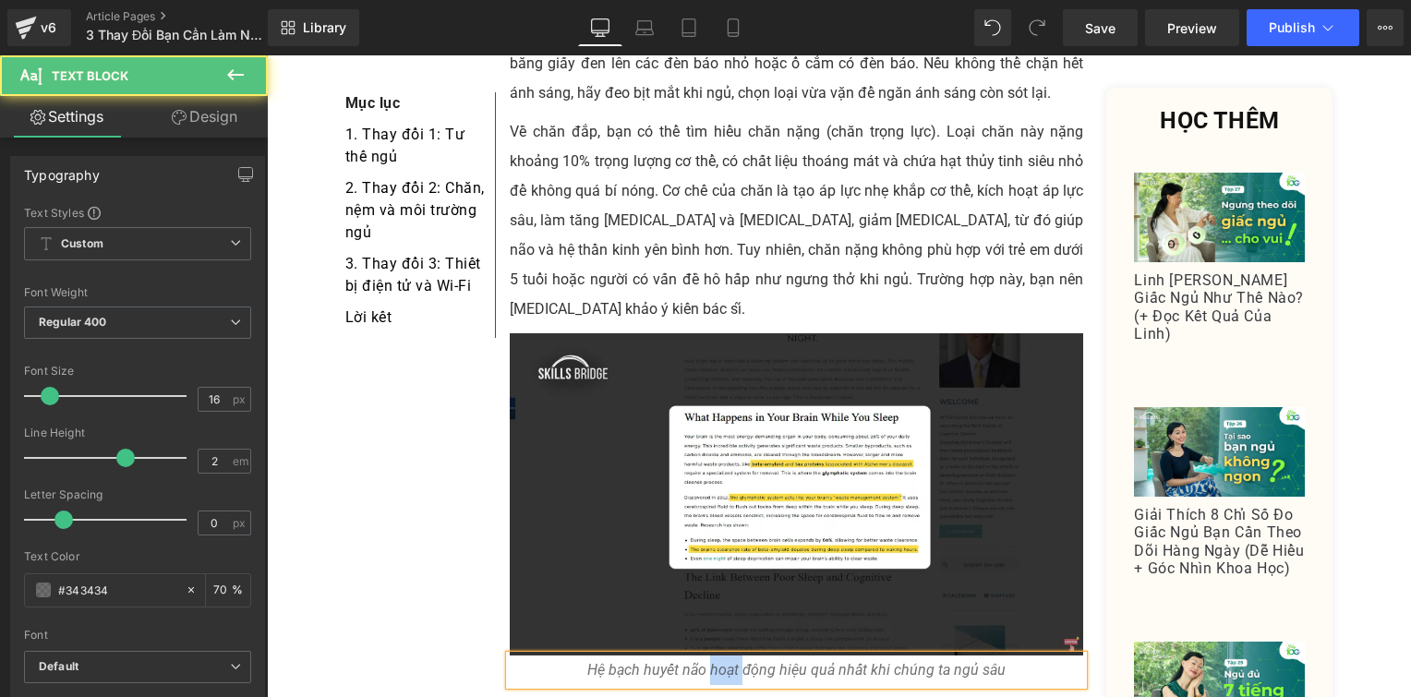
click at [705, 661] on icon "Hệ bạch huyết não hoạt động hiệu quả nhất khi chúng ta ngủ sâu" at bounding box center [796, 670] width 418 height 18
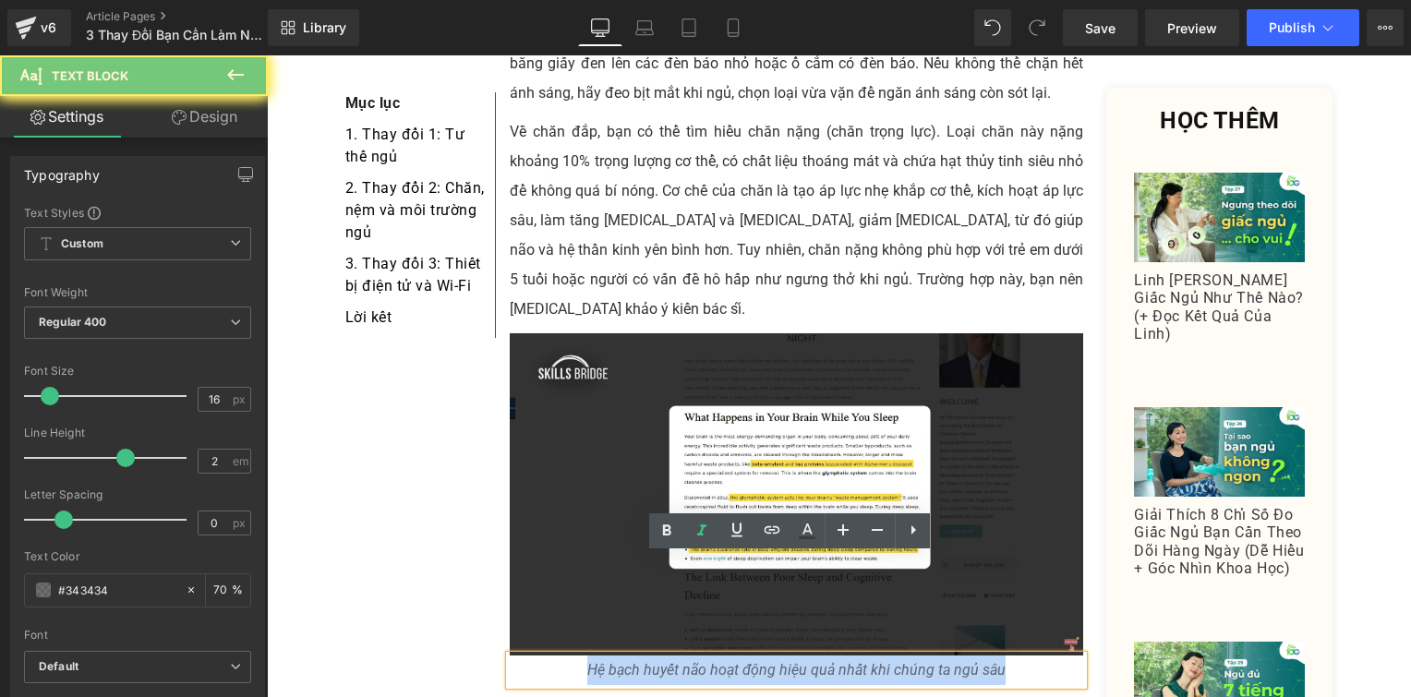
click at [705, 661] on icon "Hệ bạch huyết não hoạt động hiệu quả nhất khi chúng ta ngủ sâu" at bounding box center [796, 670] width 418 height 18
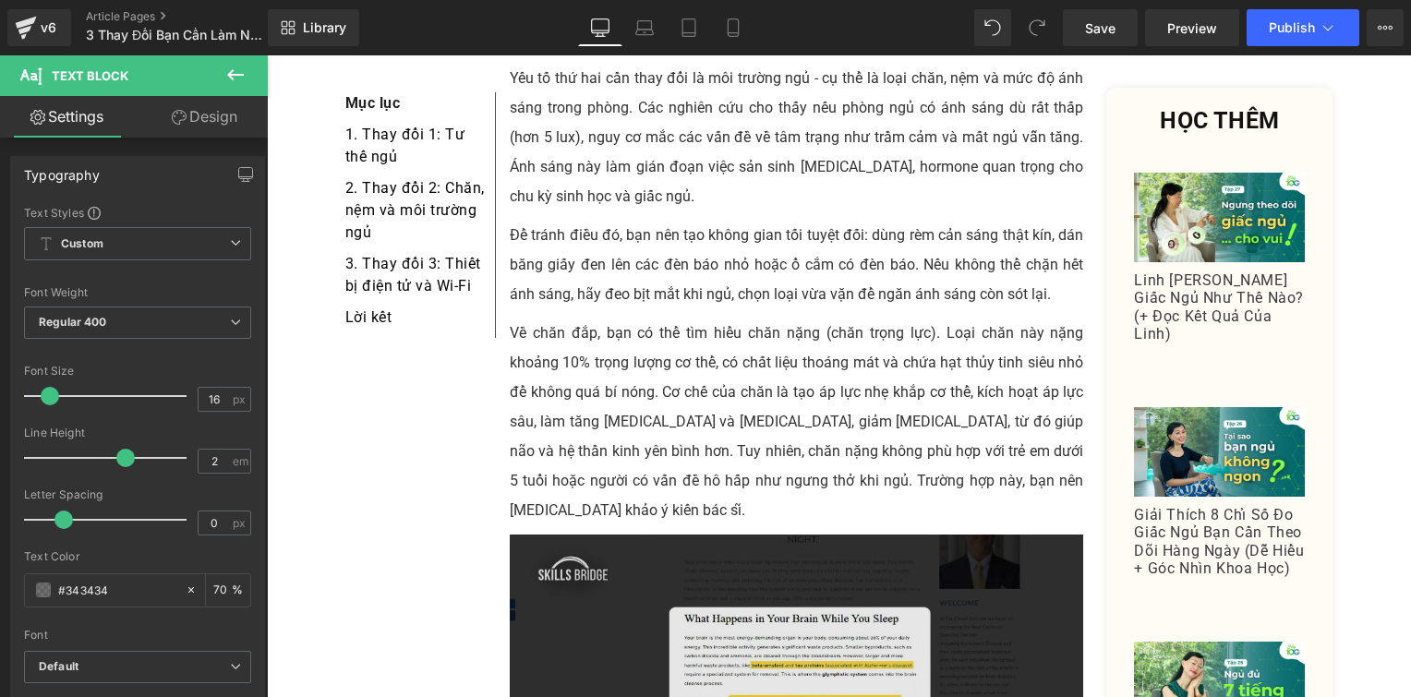
scroll to position [2516, 0]
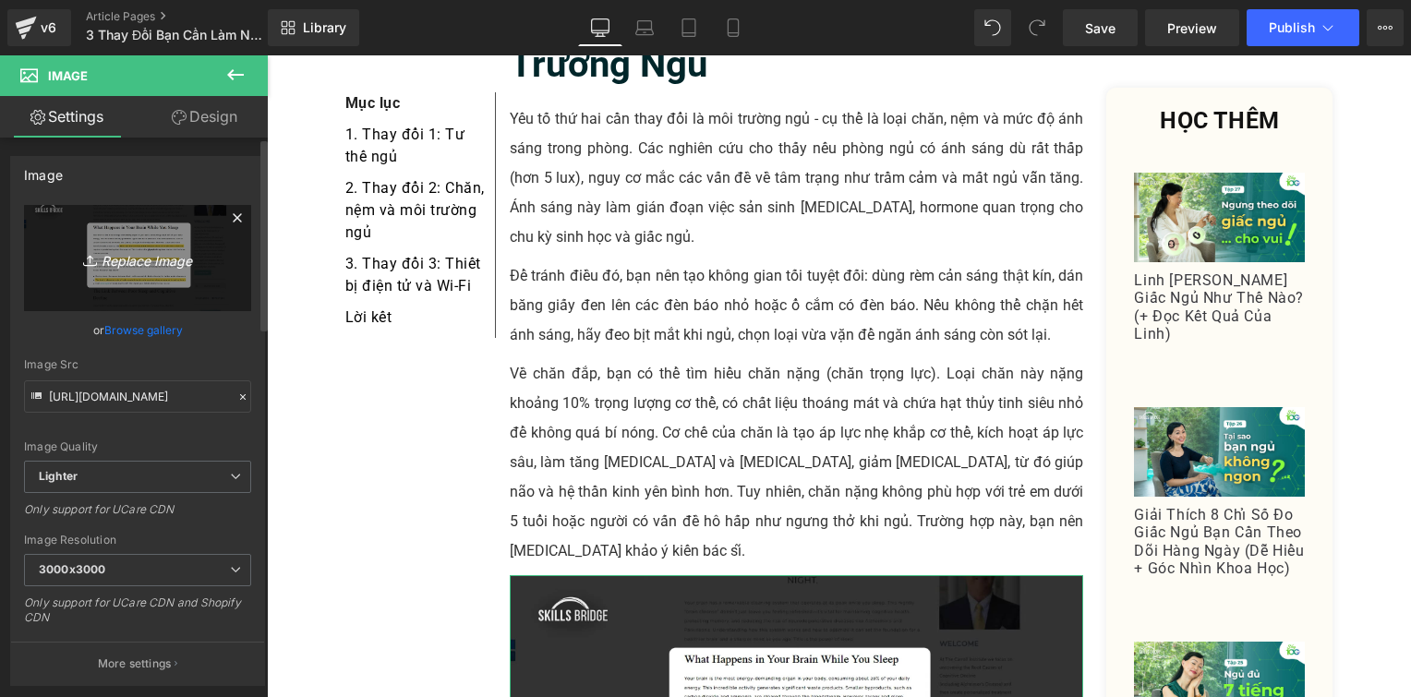
click at [136, 261] on icon "Replace Image" at bounding box center [138, 258] width 148 height 23
type input "C:\fakepath\Screenshot [DATE] 165425.png"
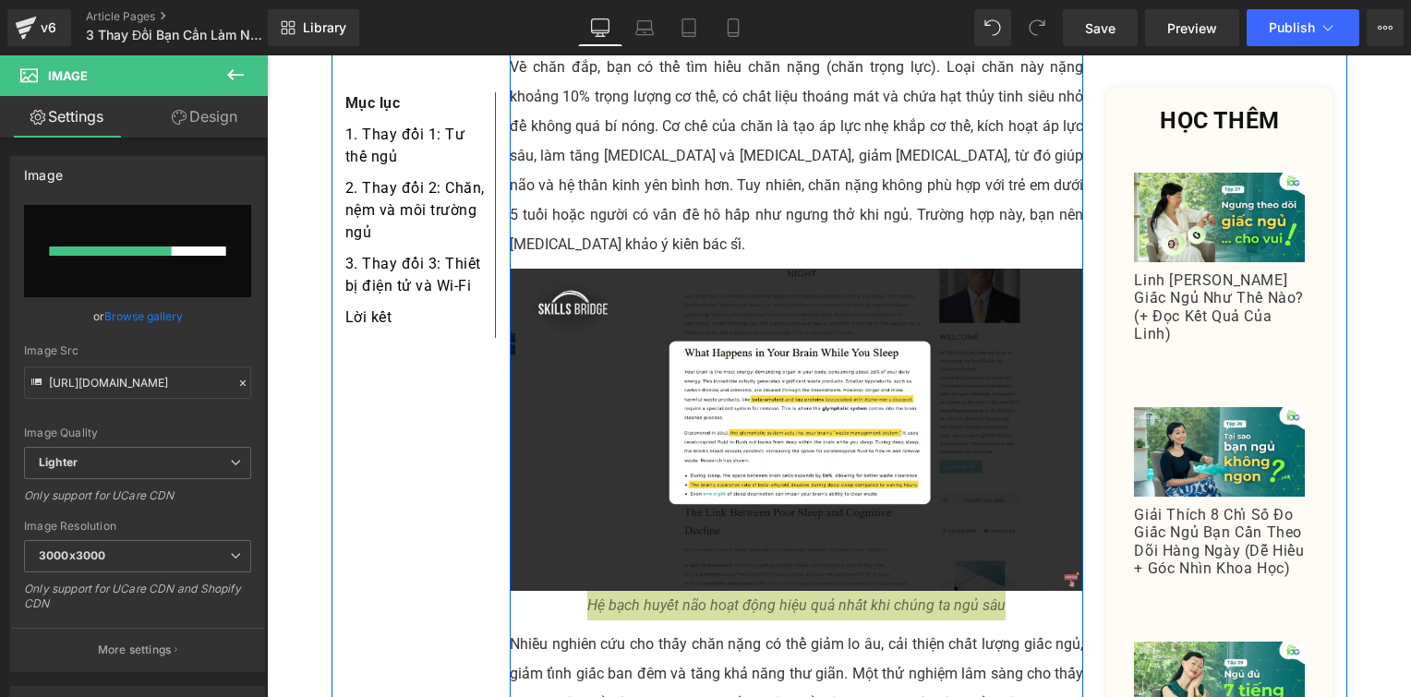
scroll to position [3103, 0]
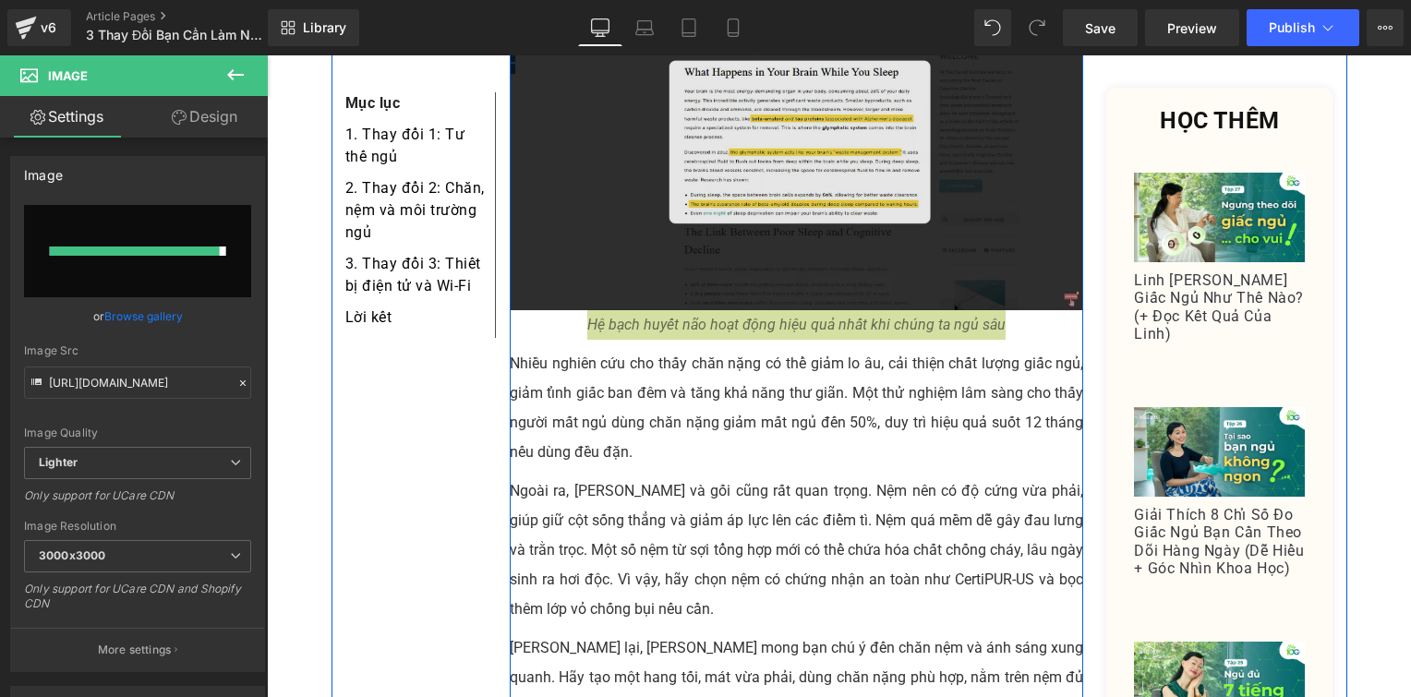
type input "[URL][DOMAIN_NAME]"
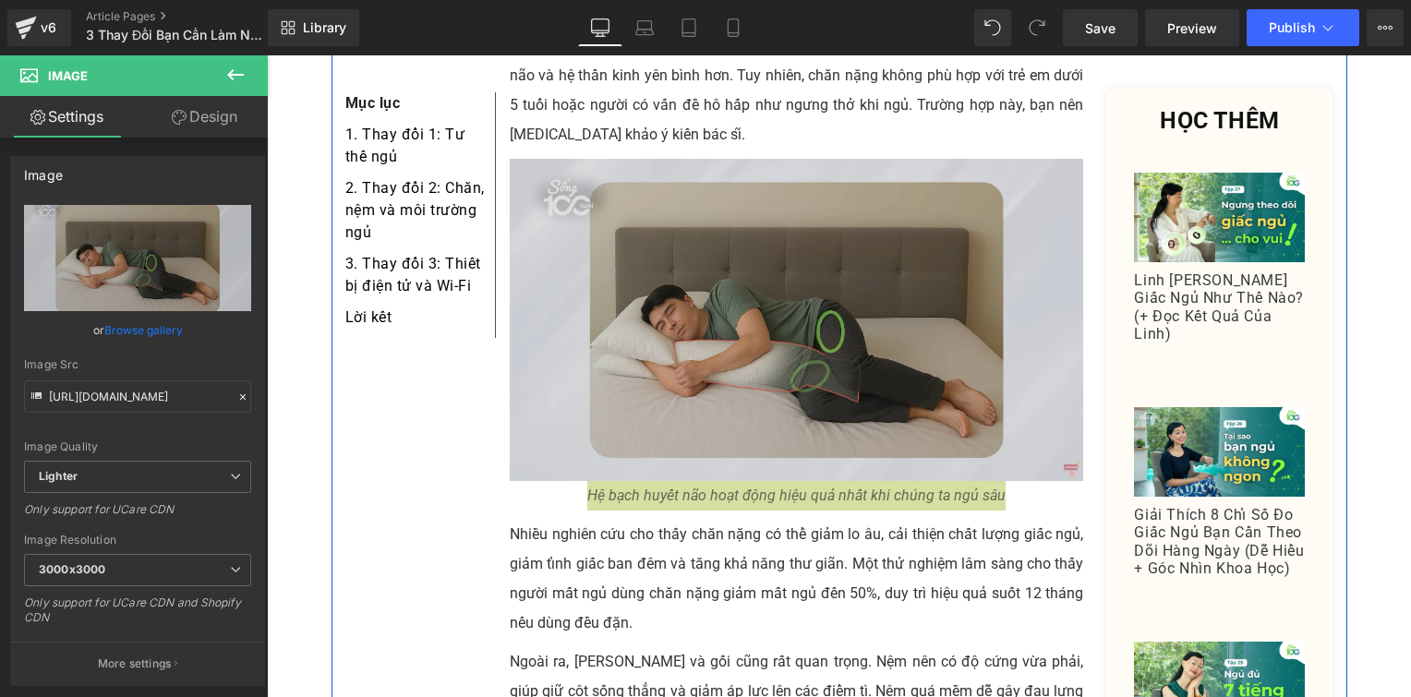
scroll to position [2937, 0]
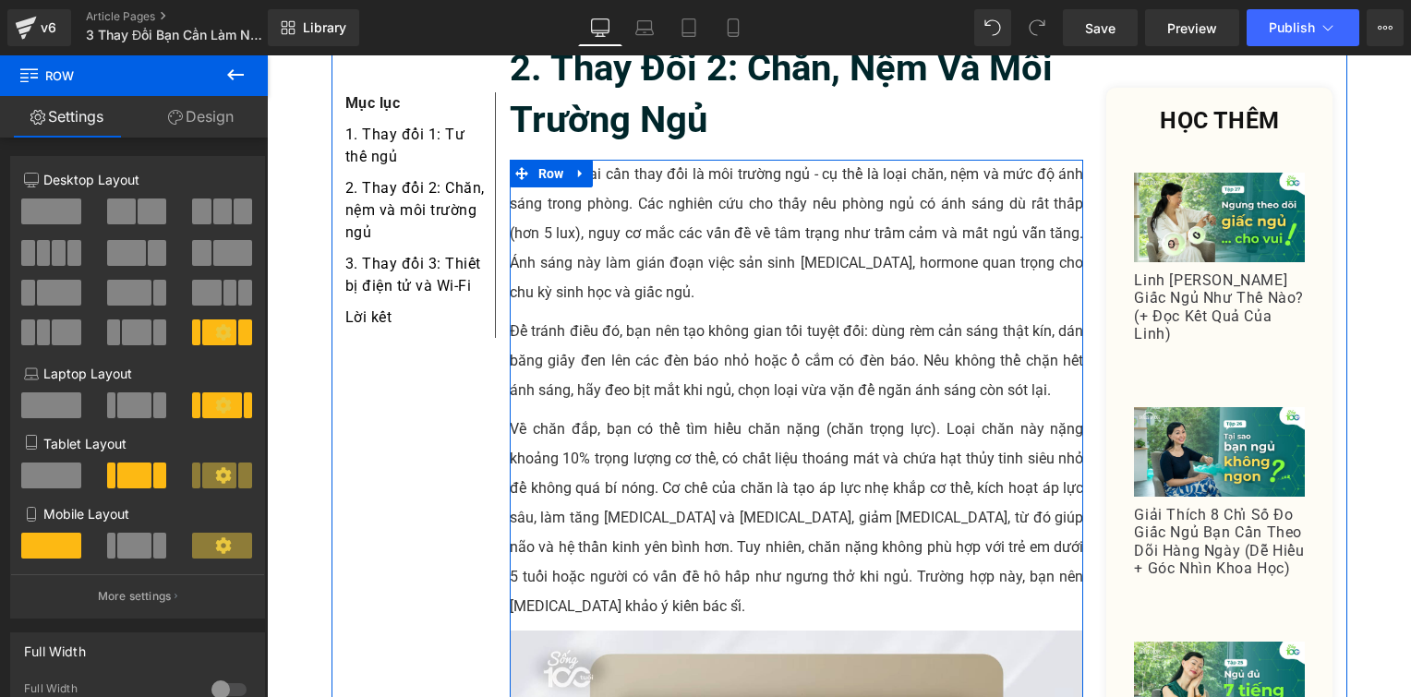
scroll to position [2606, 0]
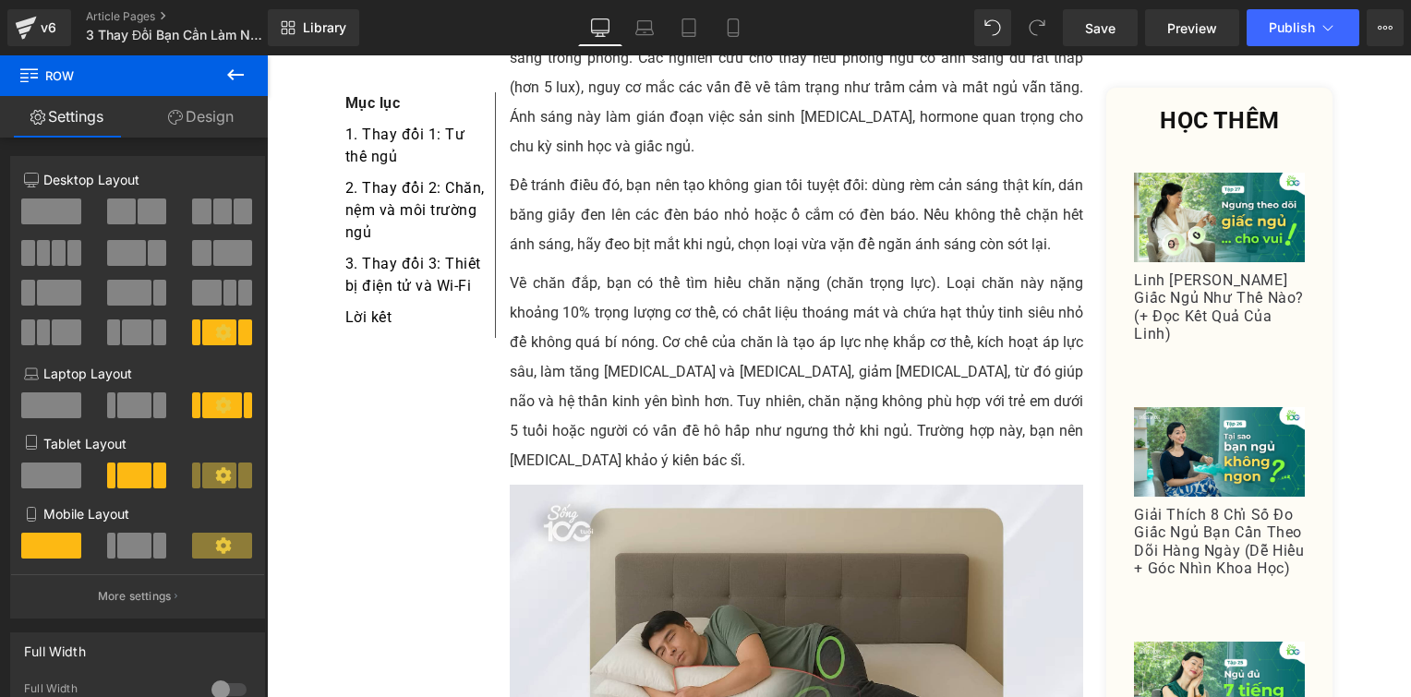
click at [718, 616] on div "Rendering Content" at bounding box center [706, 624] width 114 height 20
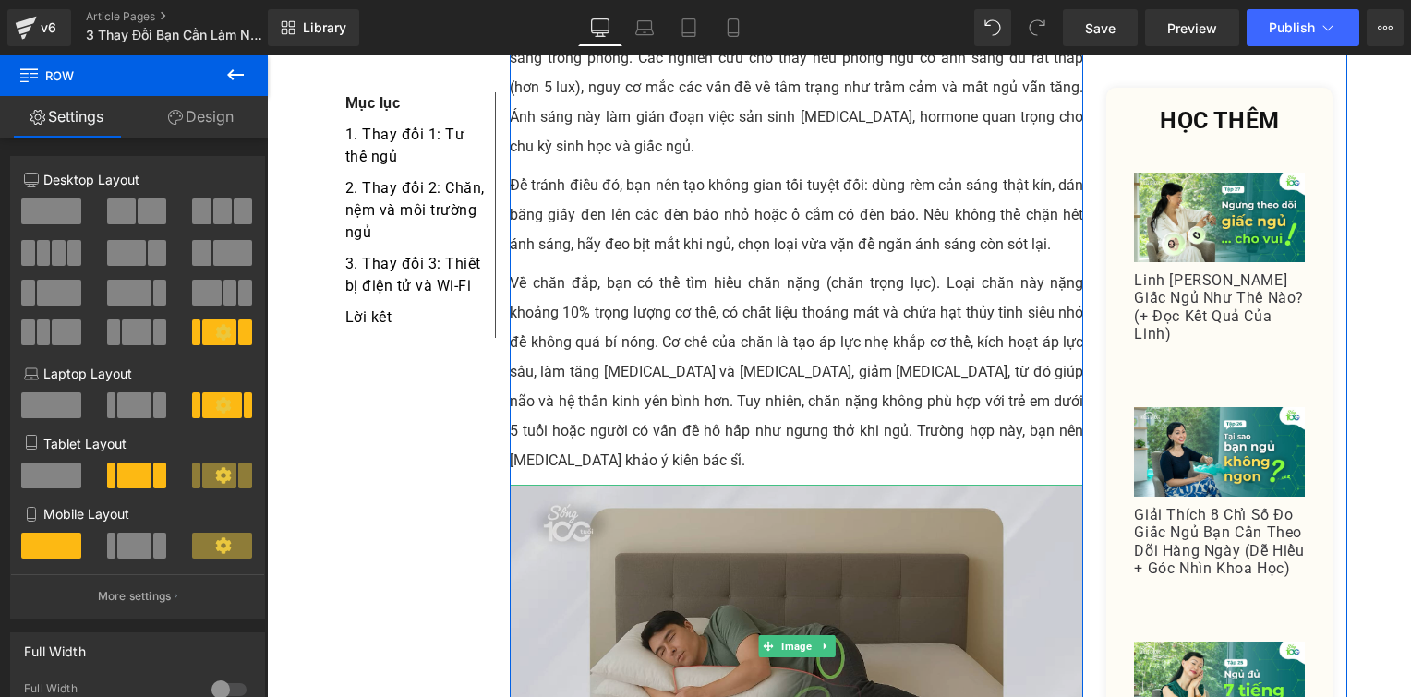
click at [755, 495] on img at bounding box center [797, 646] width 574 height 323
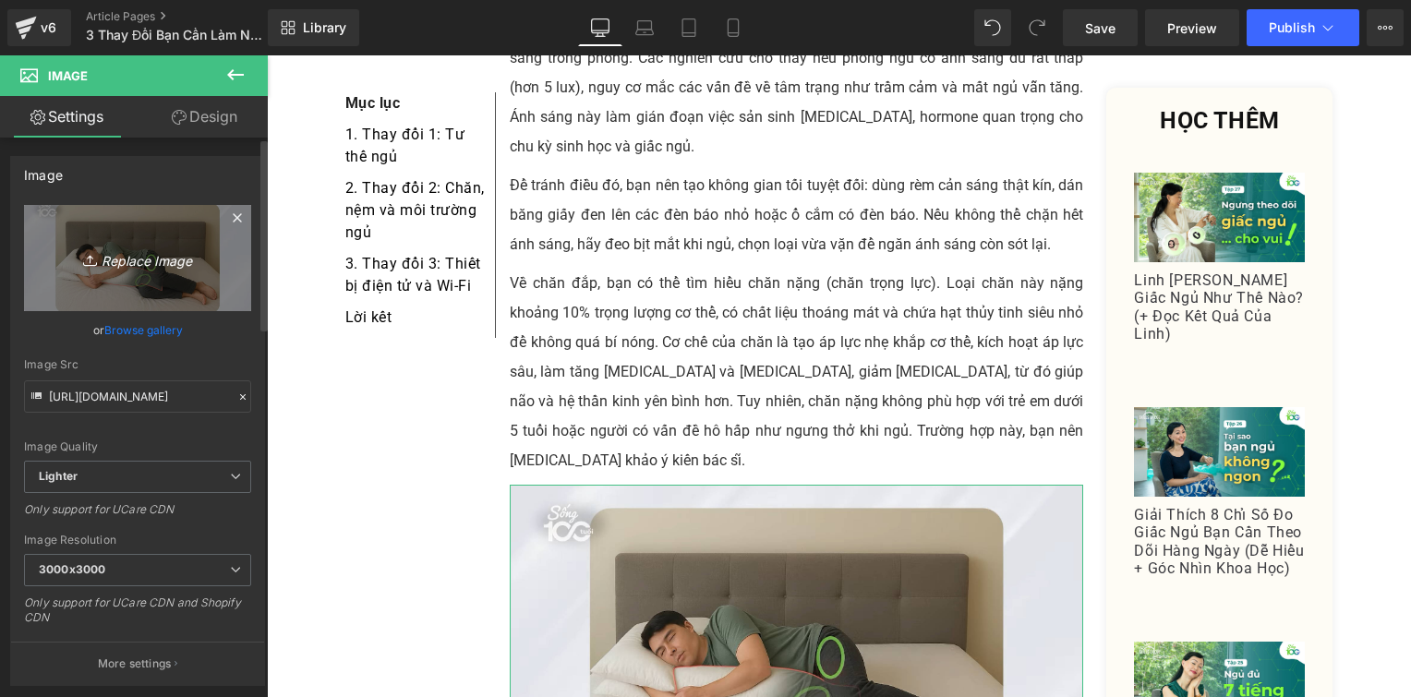
click at [197, 229] on link "Replace Image" at bounding box center [137, 258] width 227 height 106
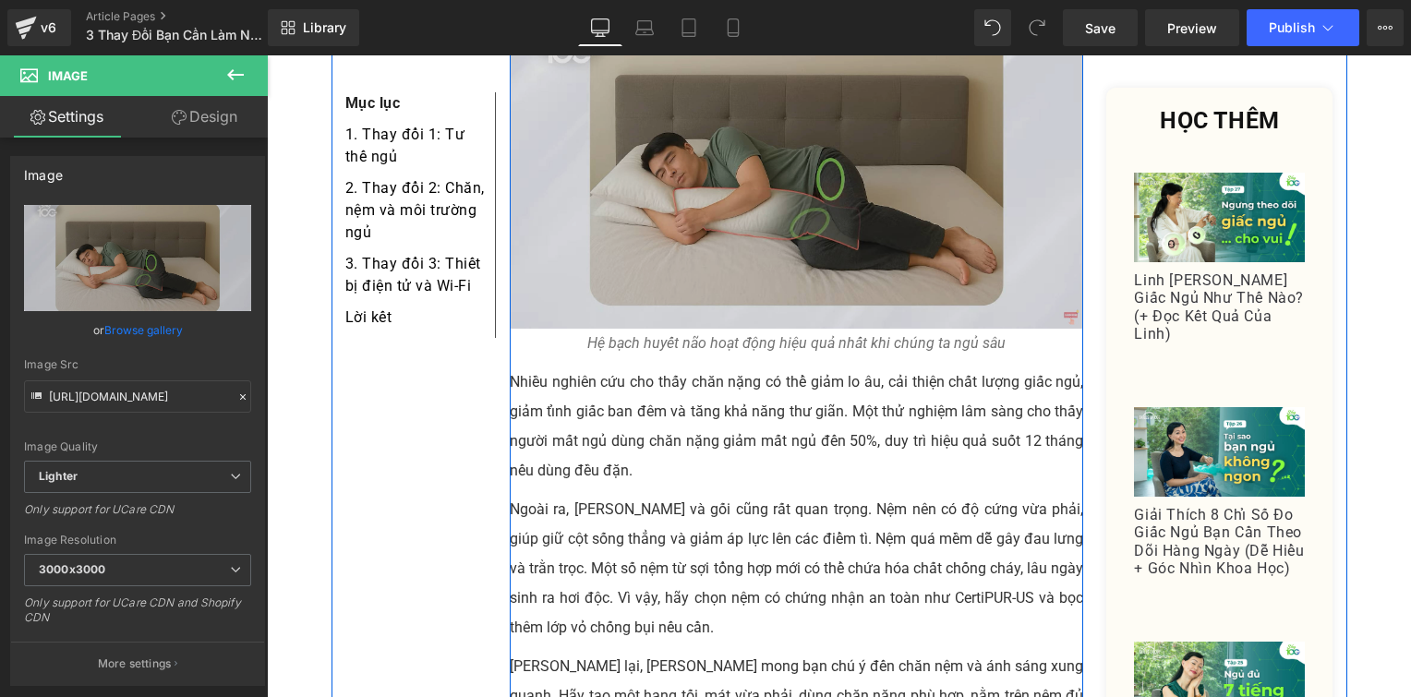
scroll to position [3029, 0]
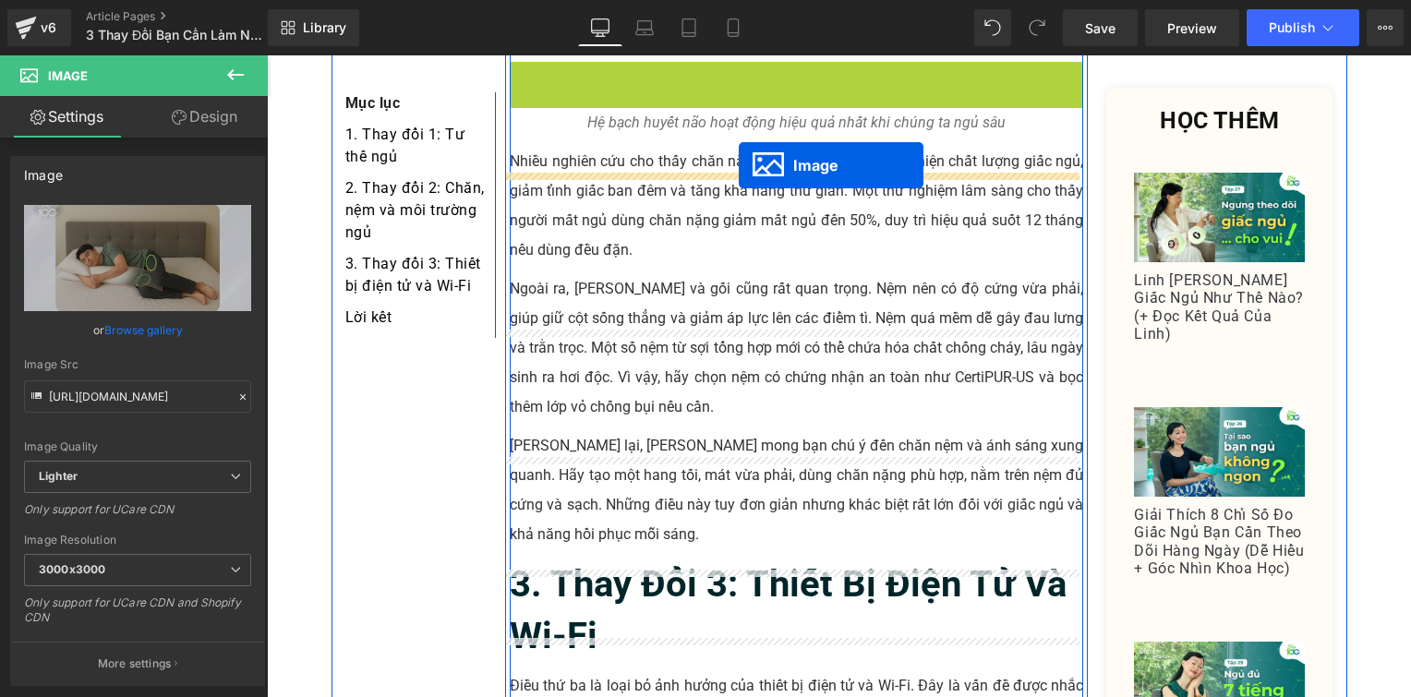
drag, startPoint x: 762, startPoint y: 126, endPoint x: 739, endPoint y: 167, distance: 47.5
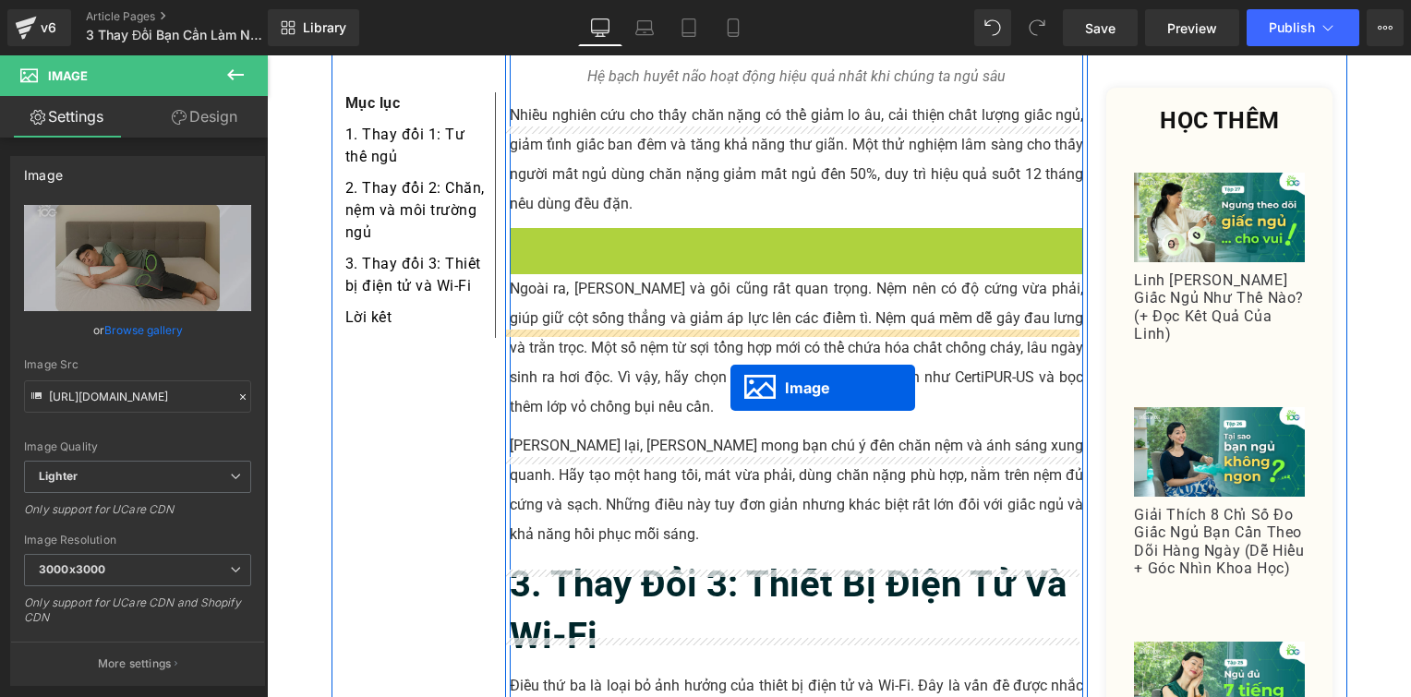
drag, startPoint x: 761, startPoint y: 281, endPoint x: 737, endPoint y: 358, distance: 81.2
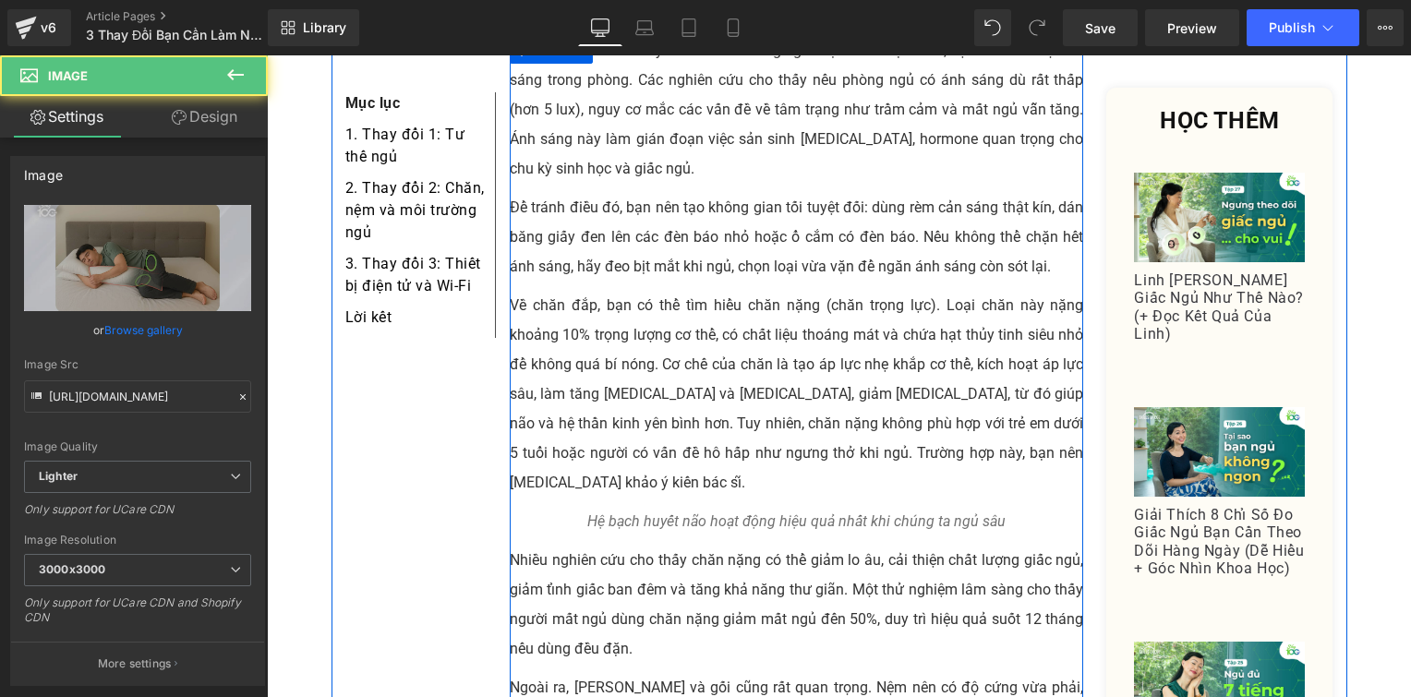
scroll to position [2545, 0]
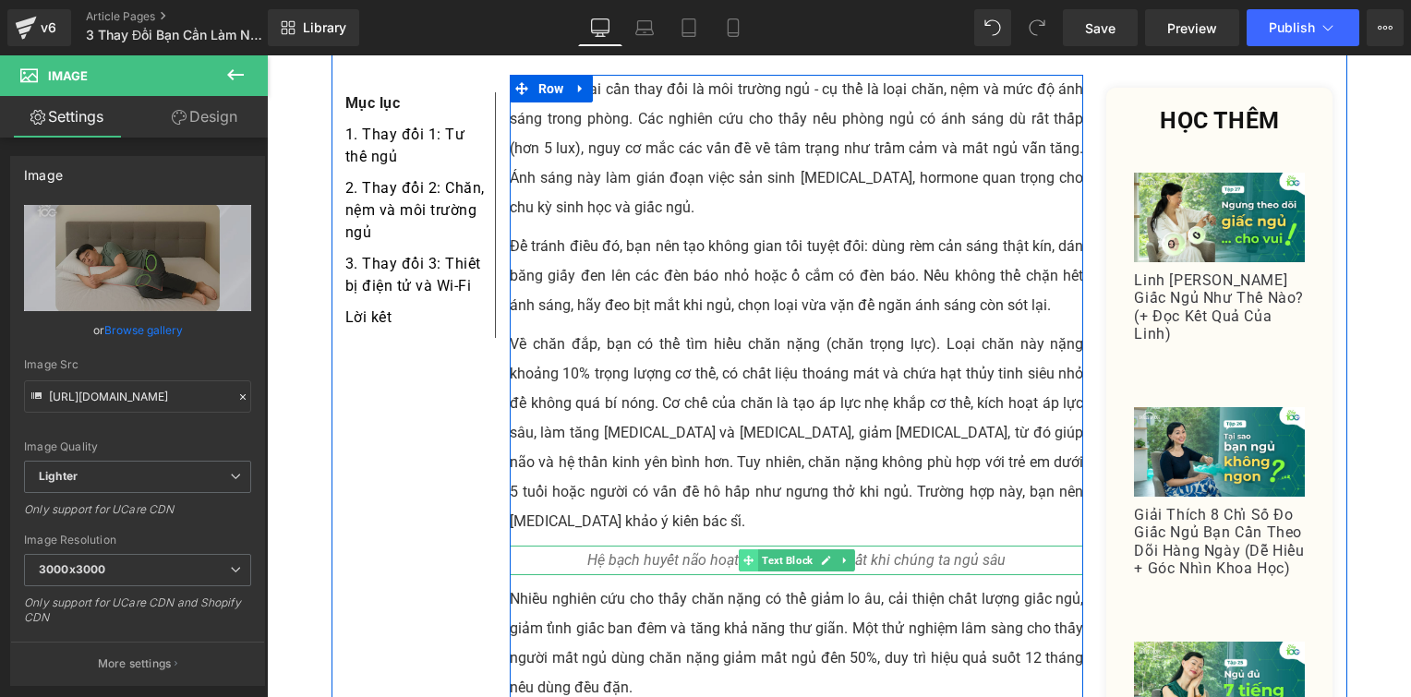
click at [746, 550] on span at bounding box center [748, 561] width 19 height 22
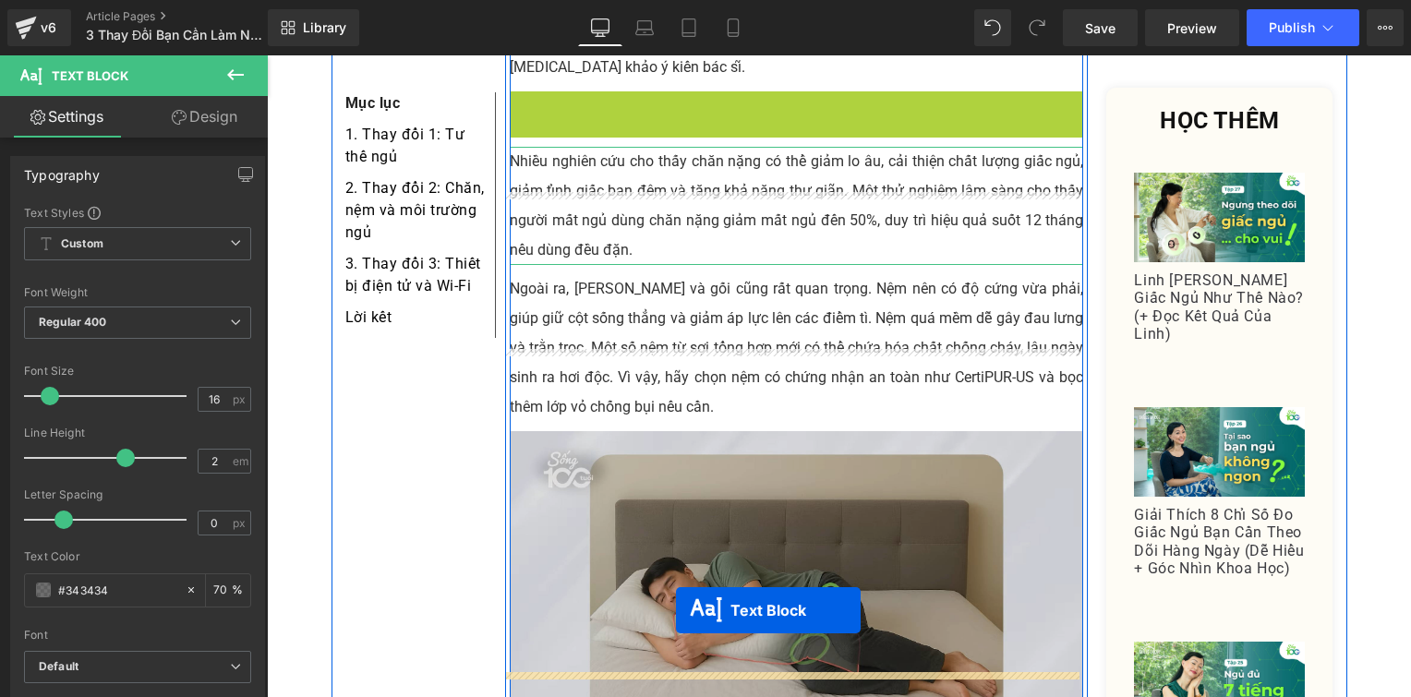
scroll to position [3037, 0]
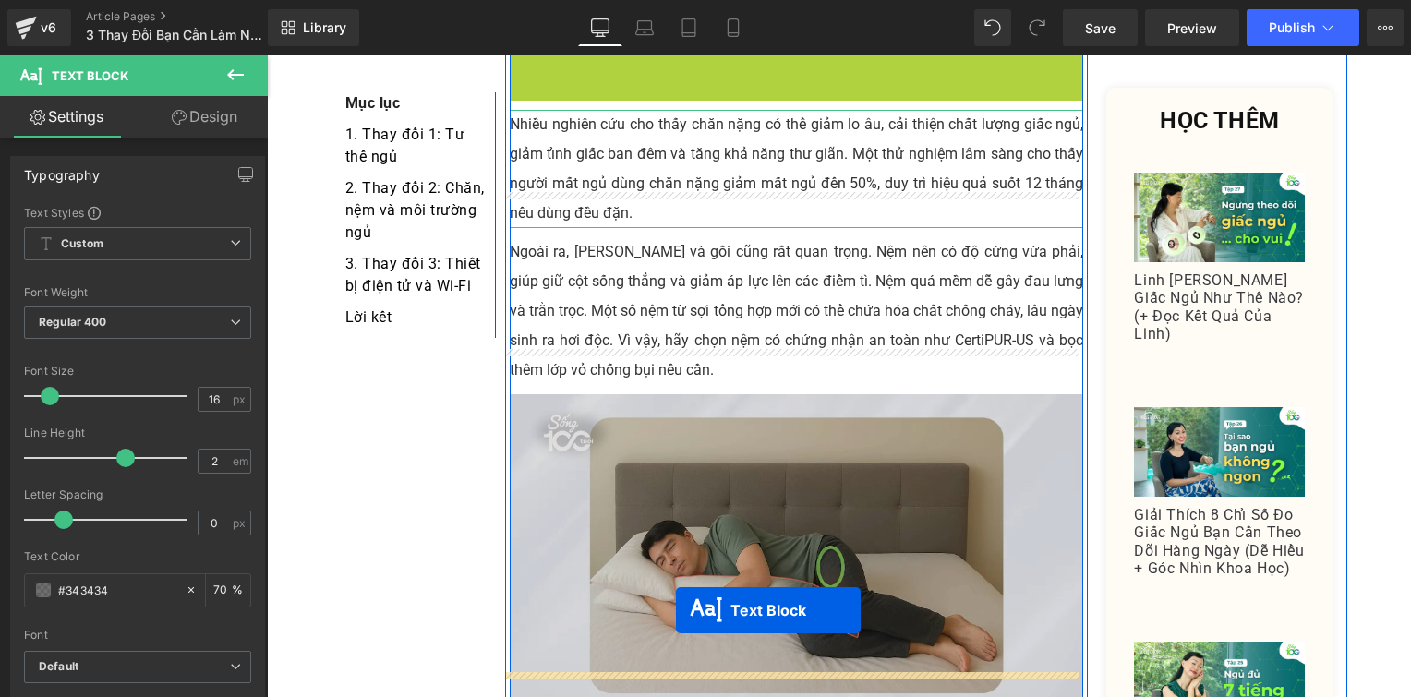
drag, startPoint x: 746, startPoint y: 79, endPoint x: 941, endPoint y: 685, distance: 637.3
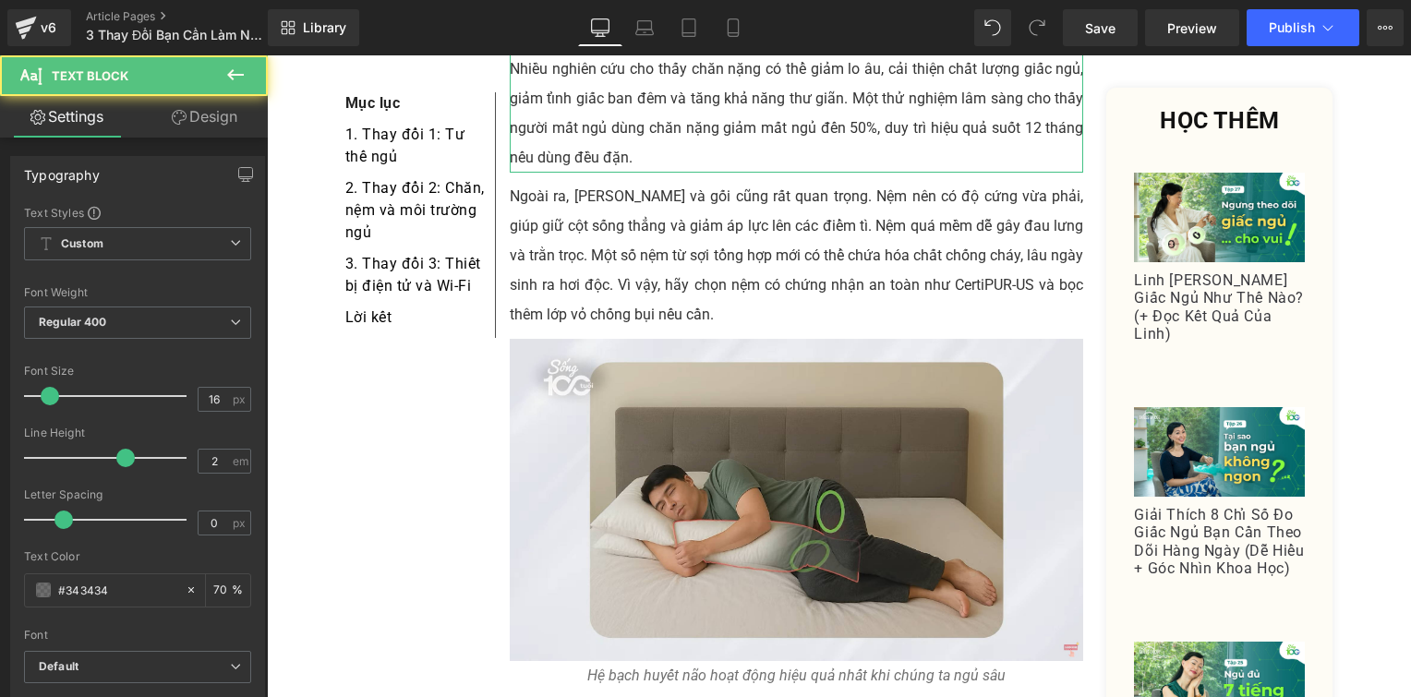
click at [674, 630] on div "Rendering Content" at bounding box center [706, 624] width 114 height 20
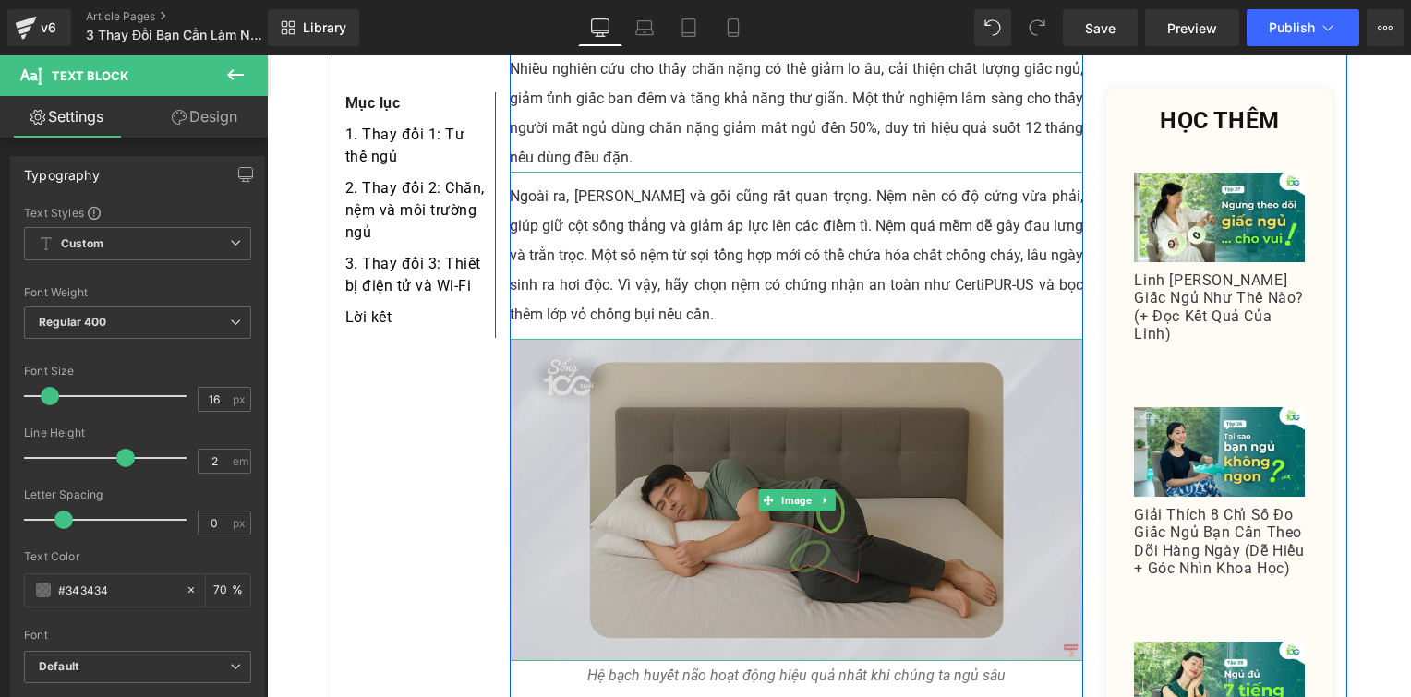
scroll to position [2985, 0]
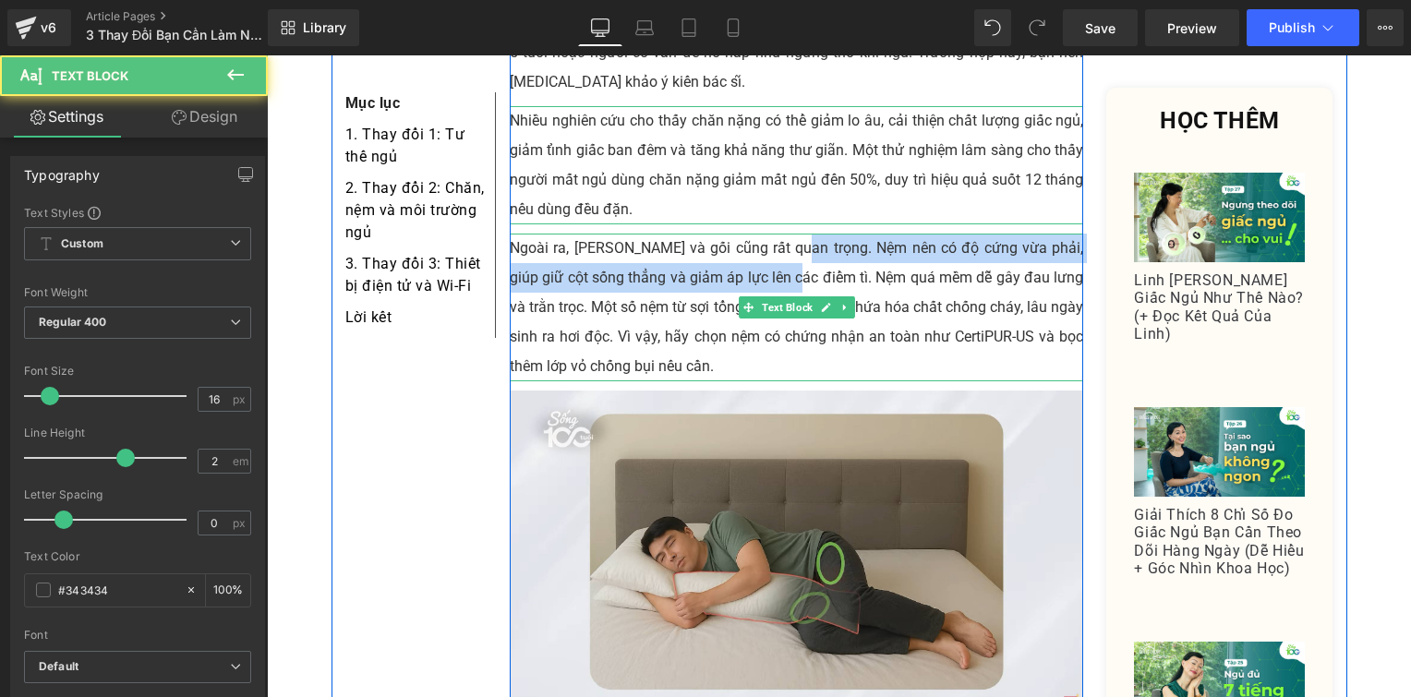
drag, startPoint x: 779, startPoint y: 175, endPoint x: 783, endPoint y: 152, distance: 22.5
click at [783, 234] on p "Ngoài ra, [PERSON_NAME] và gối cũng rất quan trọng. Nệm nên có độ cứng vừa phải…" at bounding box center [797, 308] width 574 height 148
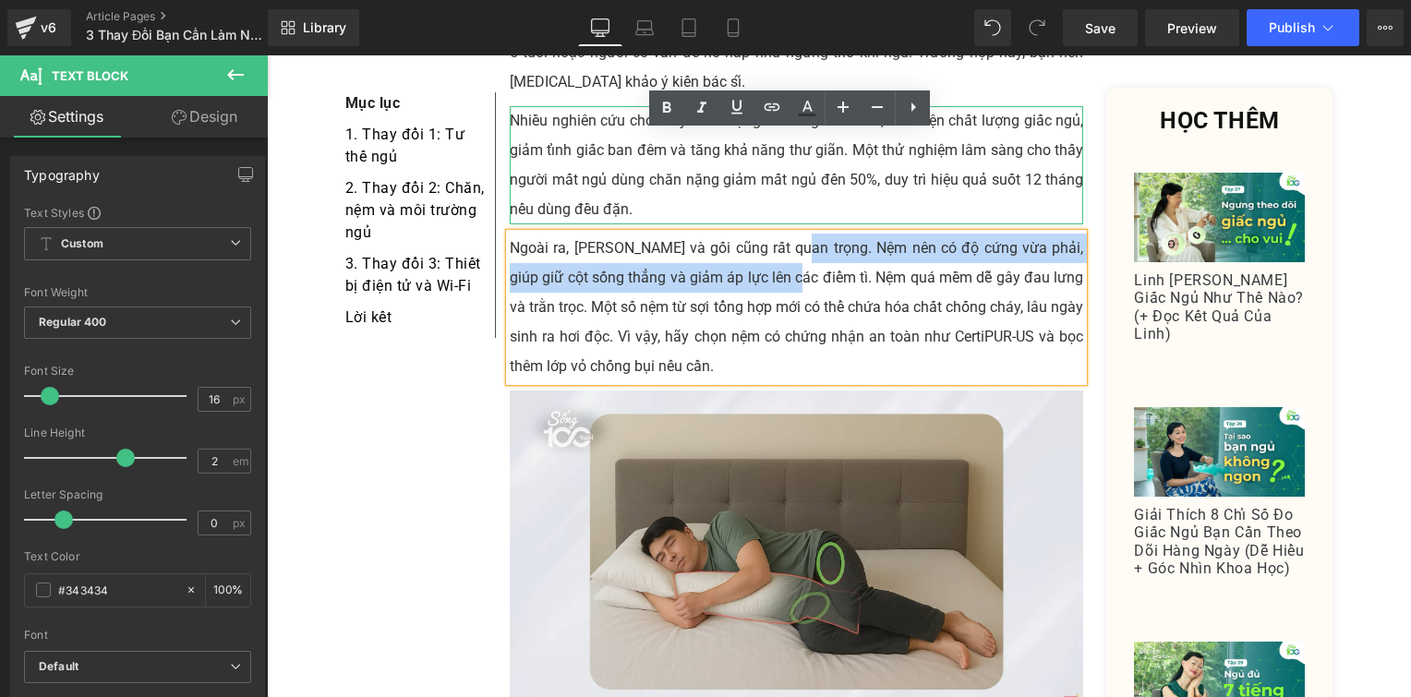
copy p "Nệm nên có độ cứng vừa phải, giúp giữ cột sống thẳng và giảm áp lực lên các điể…"
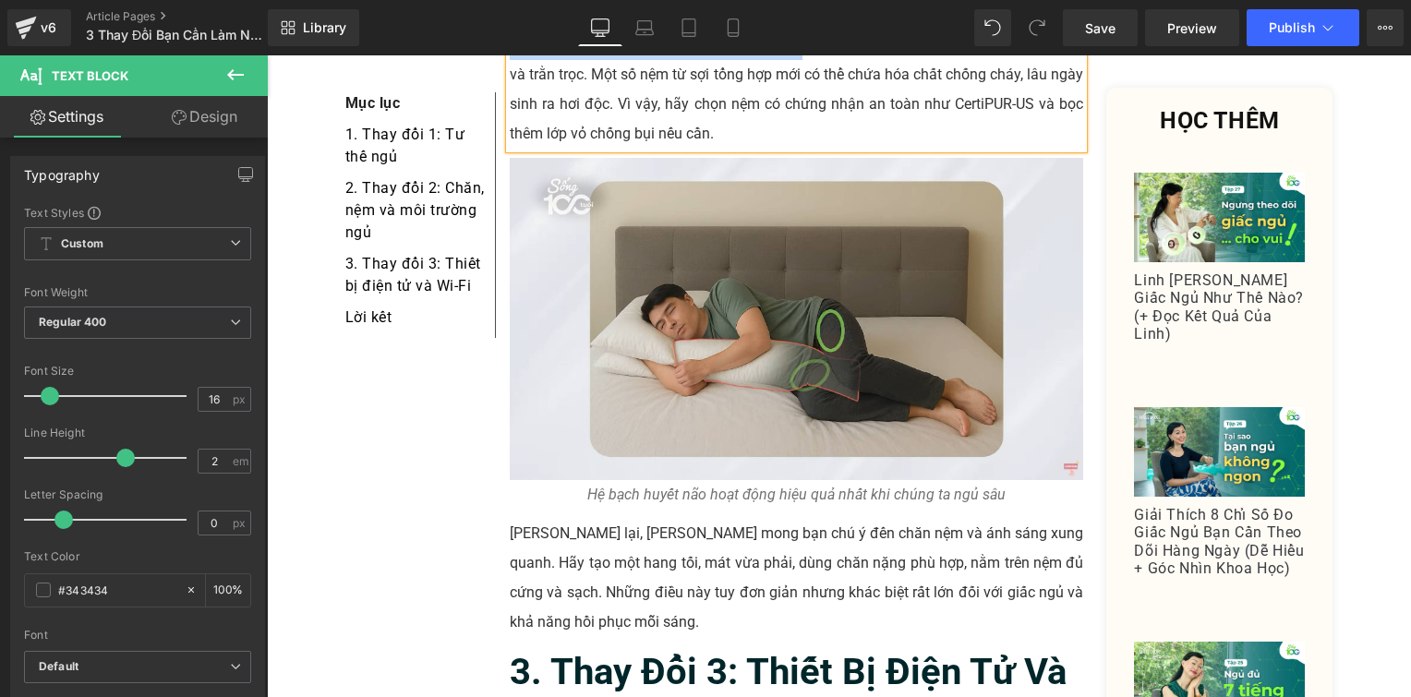
scroll to position [3219, 0]
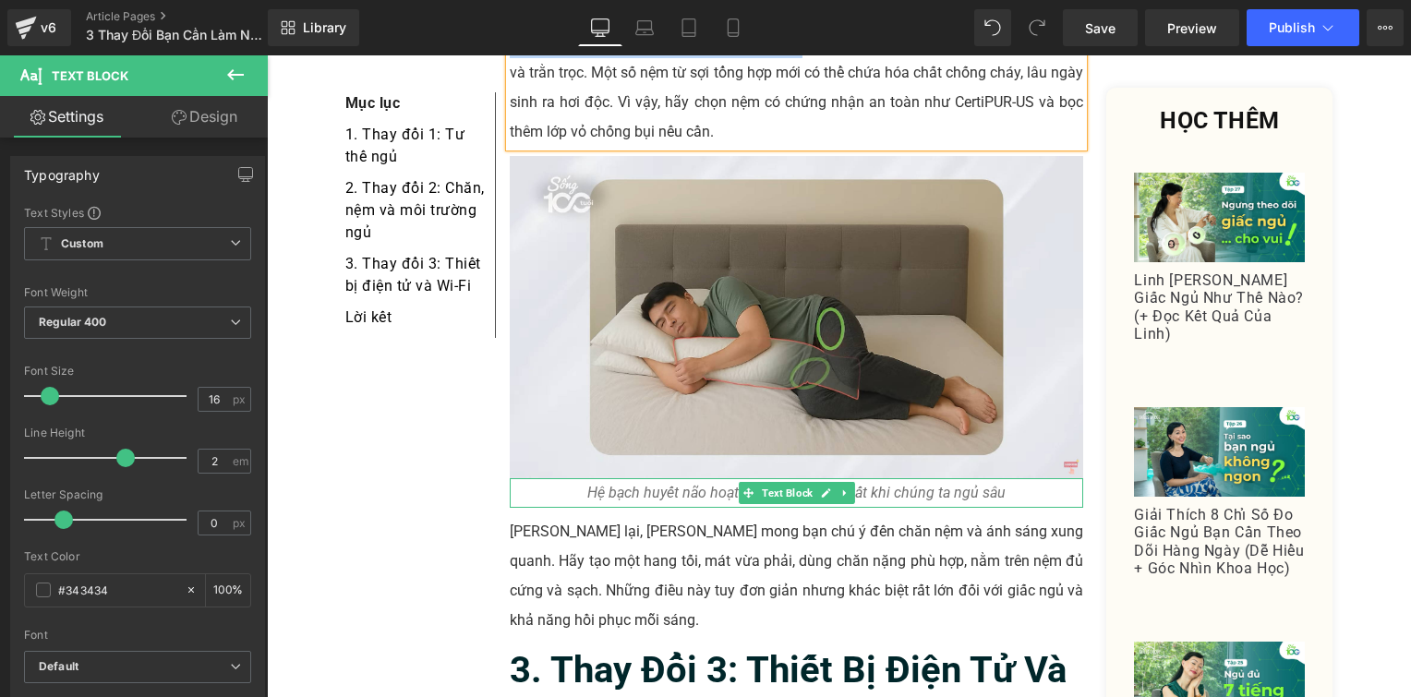
click at [671, 484] on icon "Hệ bạch huyết não hoạt động hiệu quả nhất khi chúng ta ngủ sâu" at bounding box center [796, 493] width 418 height 18
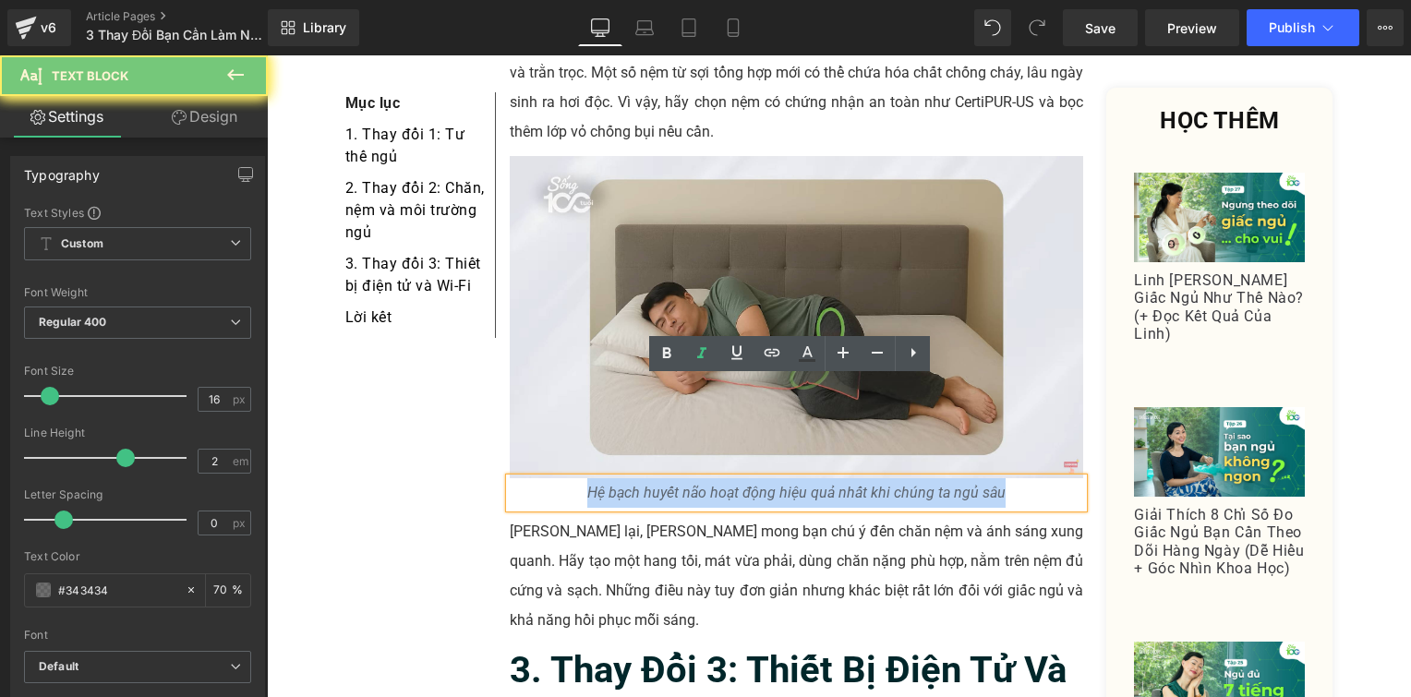
click at [671, 484] on icon "Hệ bạch huyết não hoạt động hiệu quả nhất khi chúng ta ngủ sâu" at bounding box center [796, 493] width 418 height 18
paste div
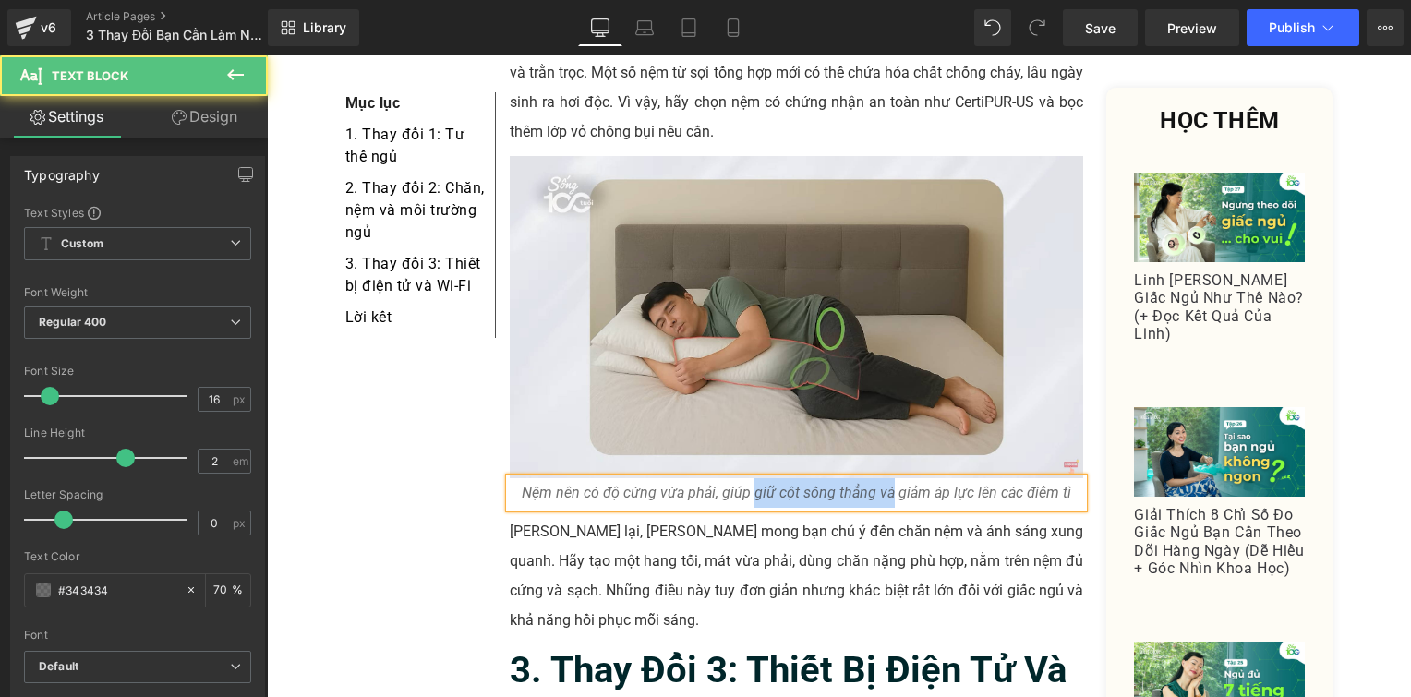
drag, startPoint x: 886, startPoint y: 392, endPoint x: 746, endPoint y: 400, distance: 139.7
click at [746, 484] on icon "Nệm nên có độ cứng vừa phải, giúp giữ cột sống thẳng và giảm áp lực lên các điể…" at bounding box center [797, 493] width 550 height 18
click at [783, 484] on icon "Nệm nên có độ cứng vừa phải, giúp giảm áp lực lên các điểm tì" at bounding box center [796, 493] width 405 height 18
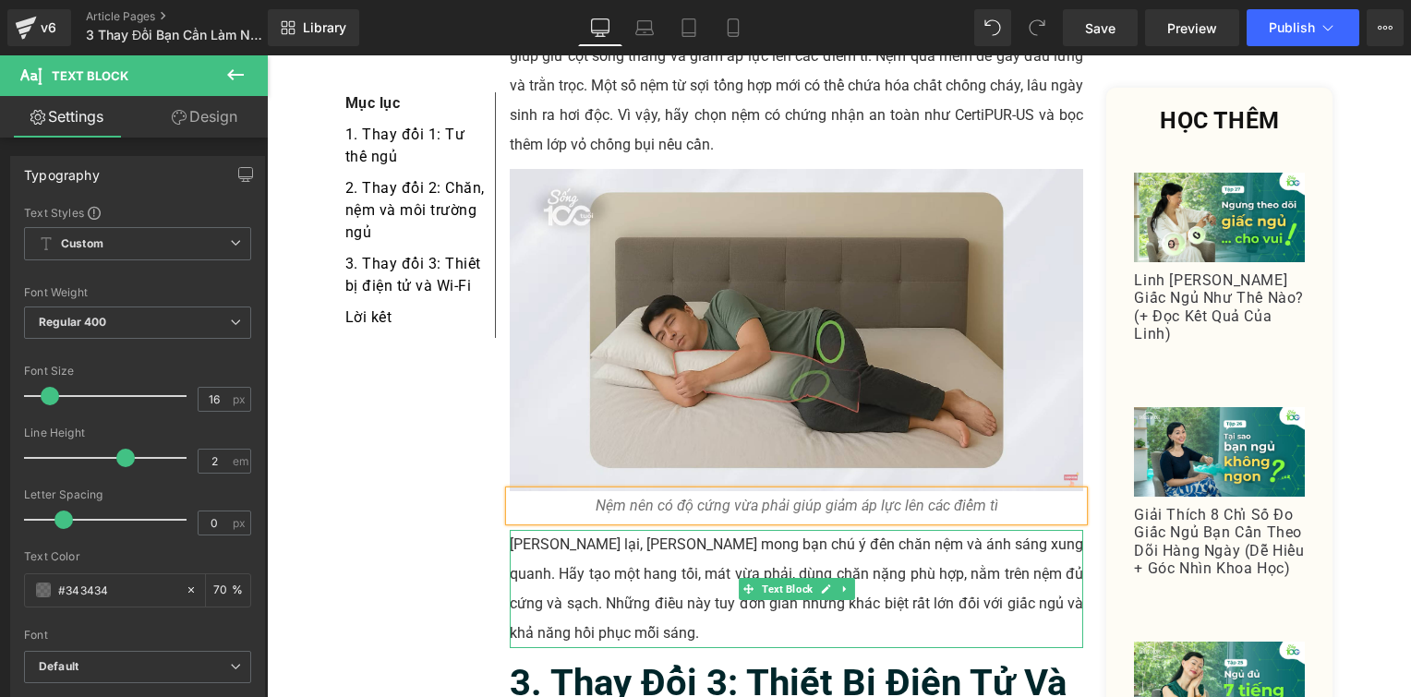
click at [778, 530] on p "[PERSON_NAME] lại, [PERSON_NAME] mong bạn chú ý đến chăn nệm và ánh sáng xung q…" at bounding box center [797, 589] width 574 height 118
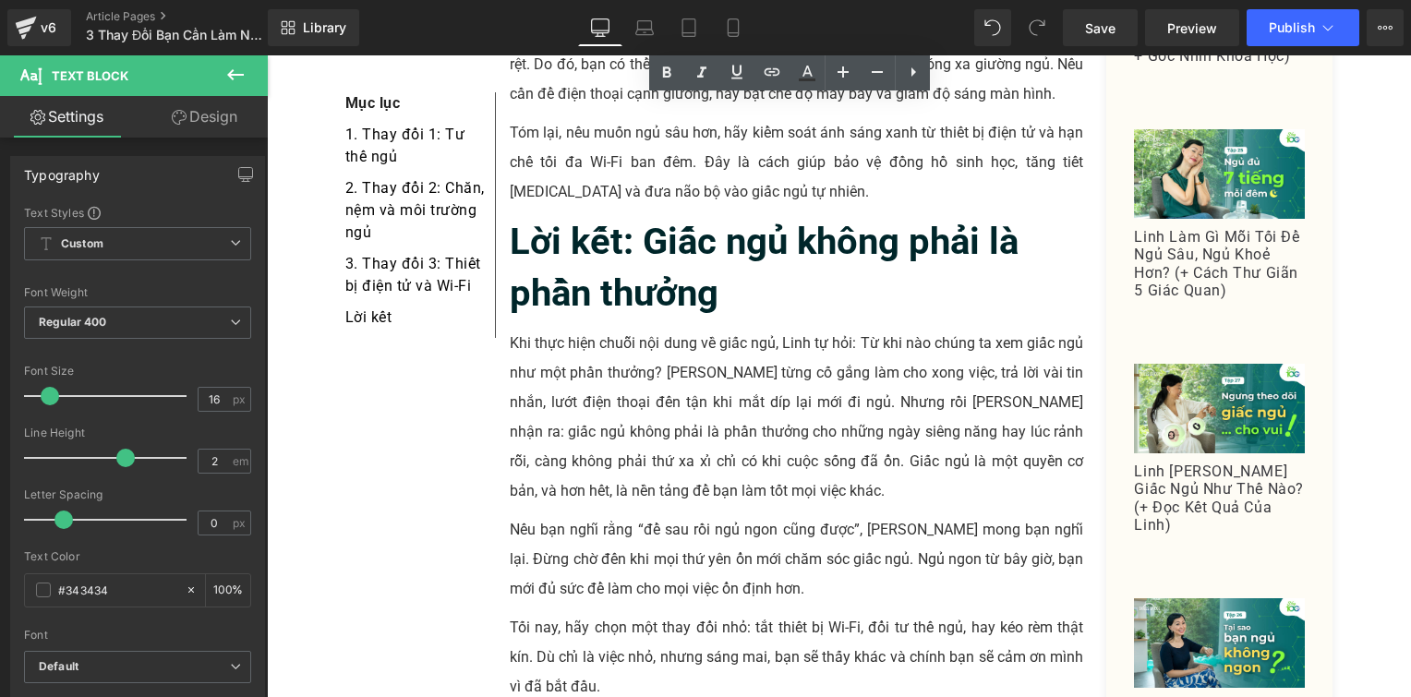
scroll to position [4240, 0]
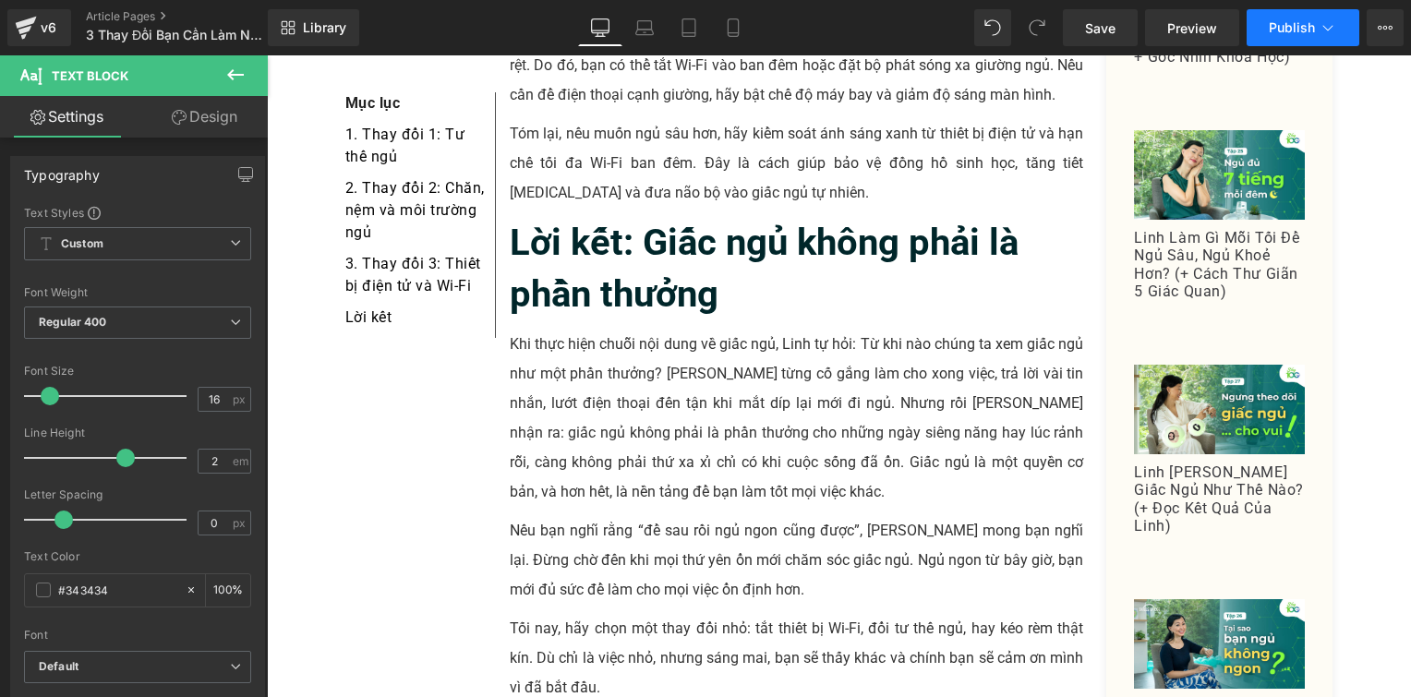
click at [1300, 36] on button "Publish" at bounding box center [1303, 27] width 113 height 37
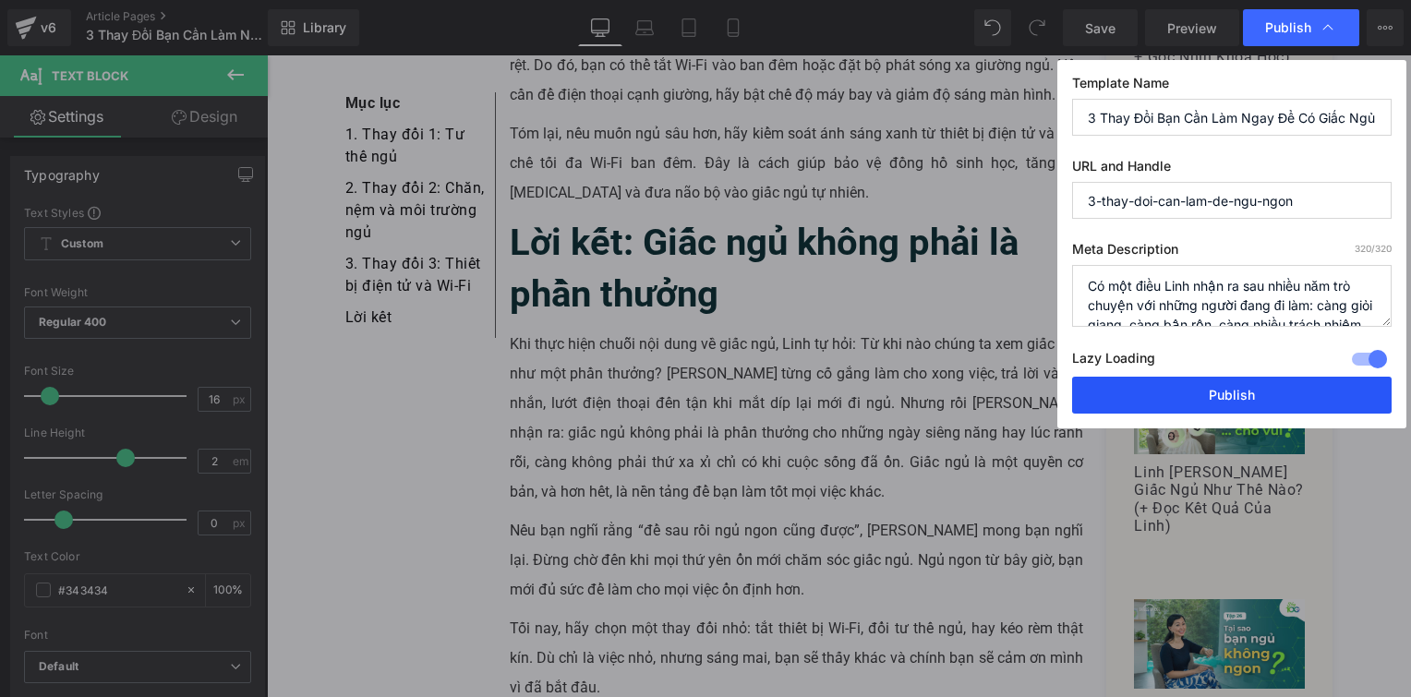
click at [1238, 392] on button "Publish" at bounding box center [1232, 395] width 320 height 37
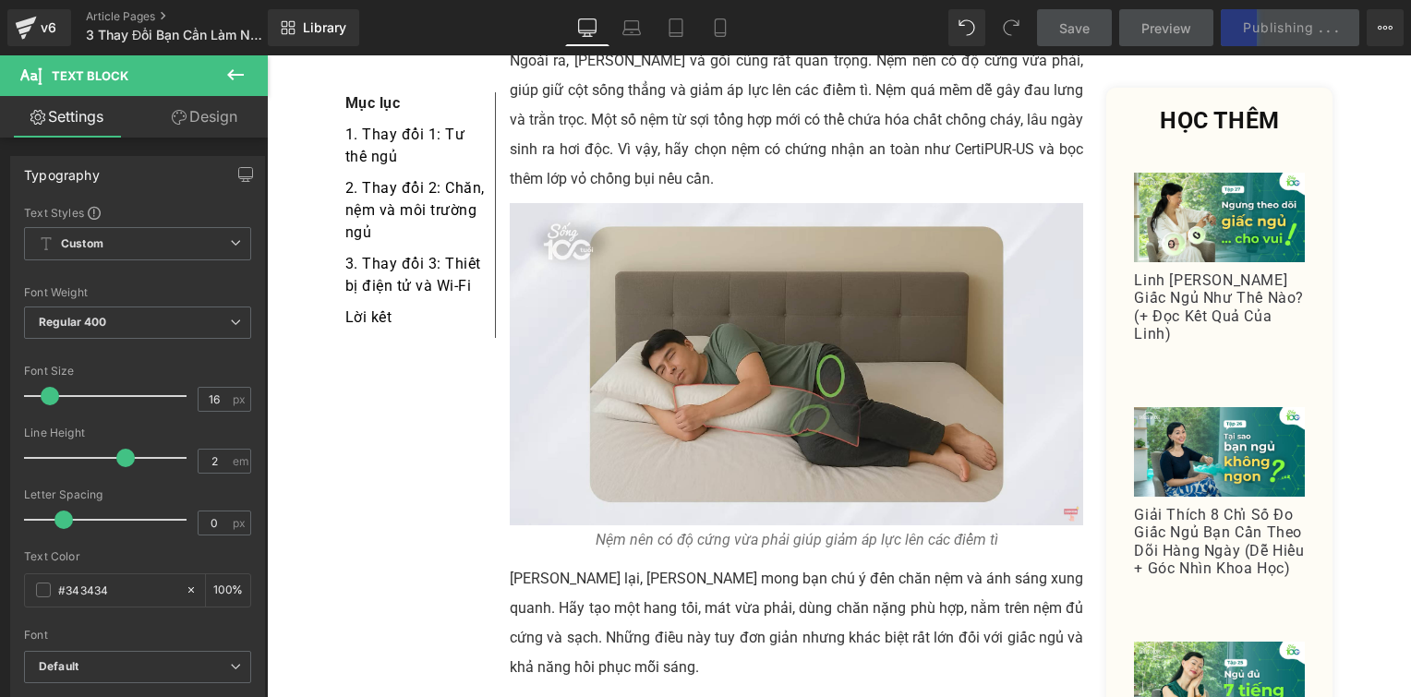
scroll to position [3170, 0]
